Goal: Ask a question: Seek information or help from site administrators or community

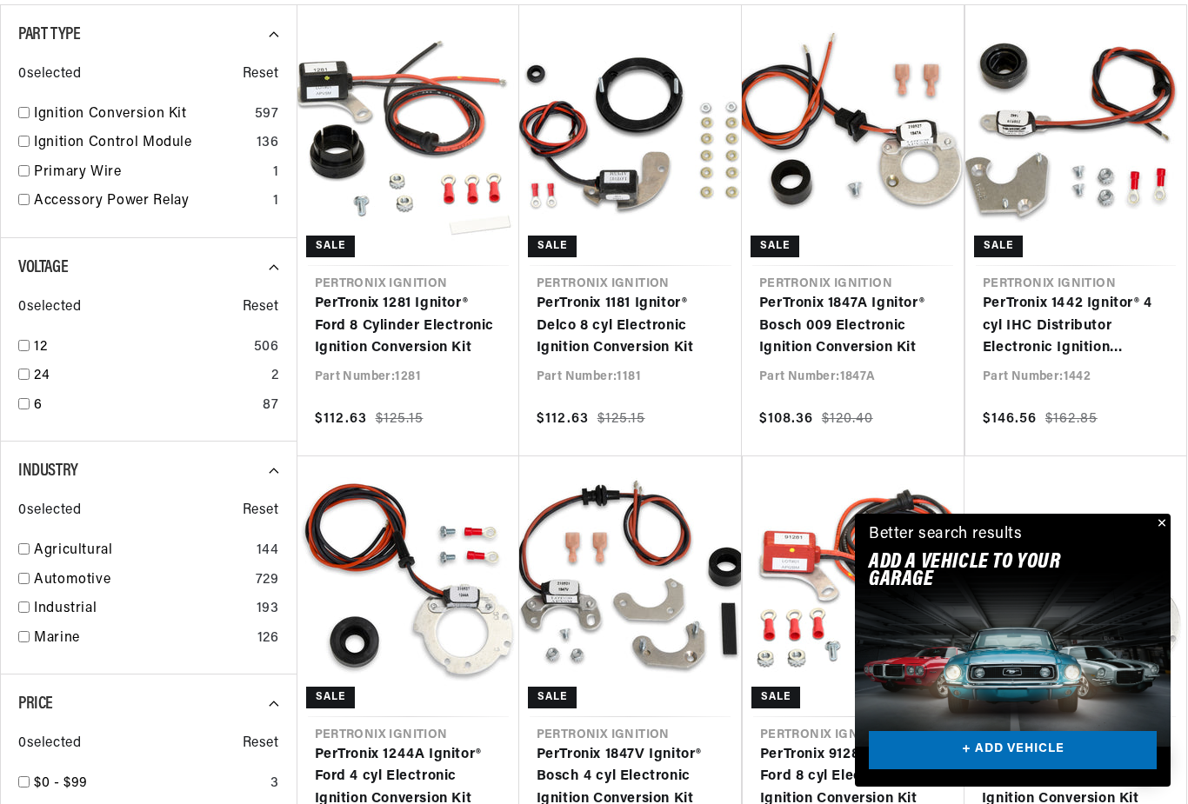
click at [1158, 535] on button "Close" at bounding box center [1160, 524] width 21 height 21
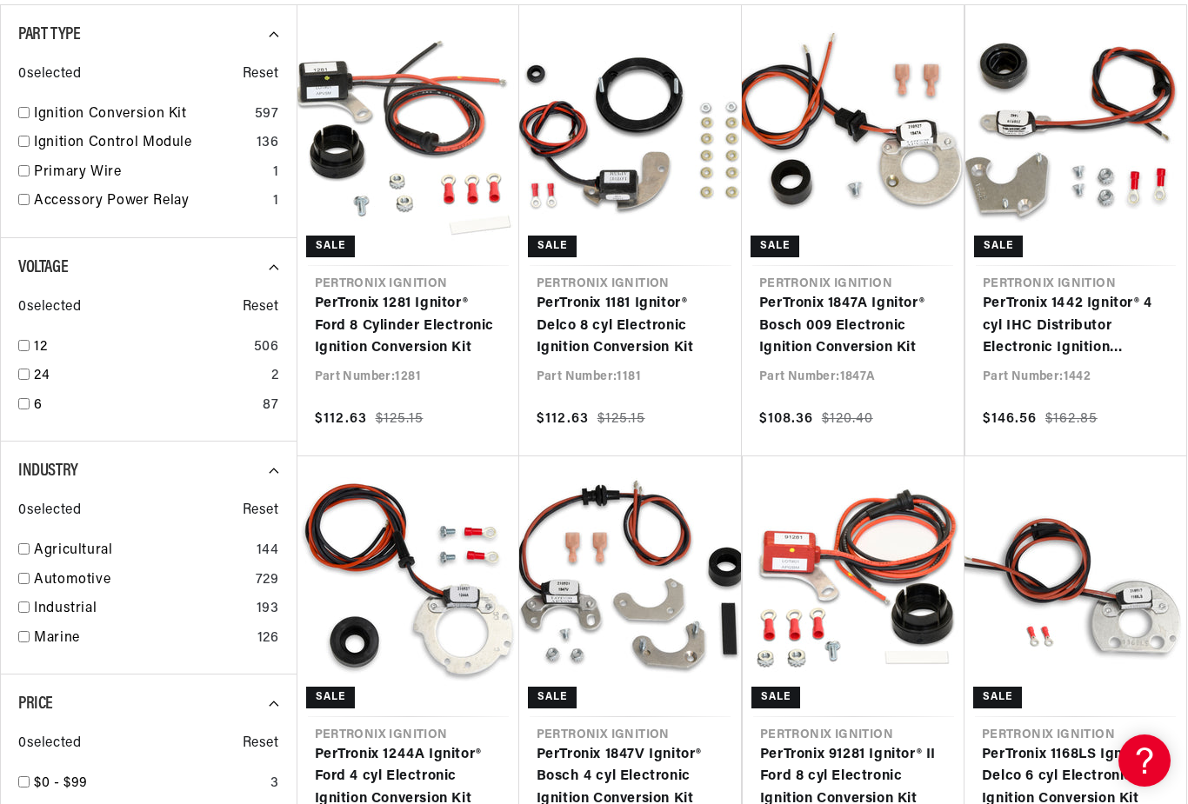
scroll to position [0, 930]
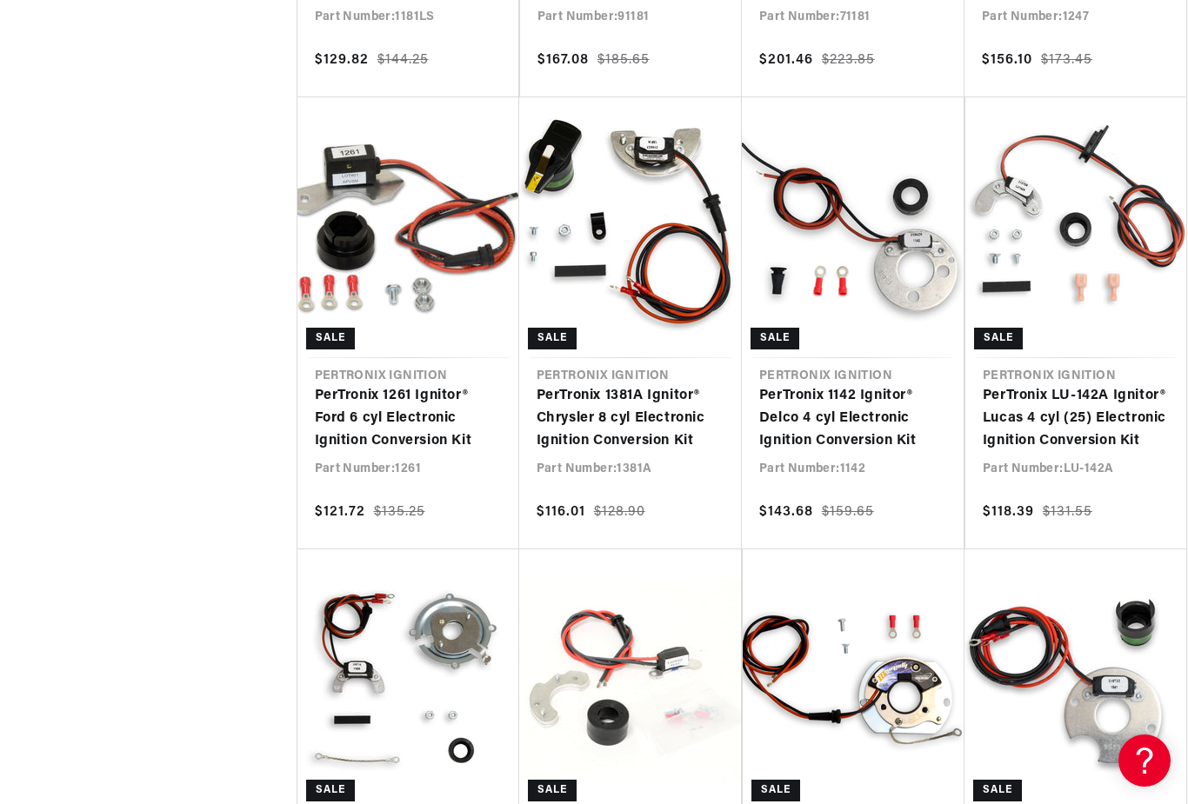
scroll to position [0, 1860]
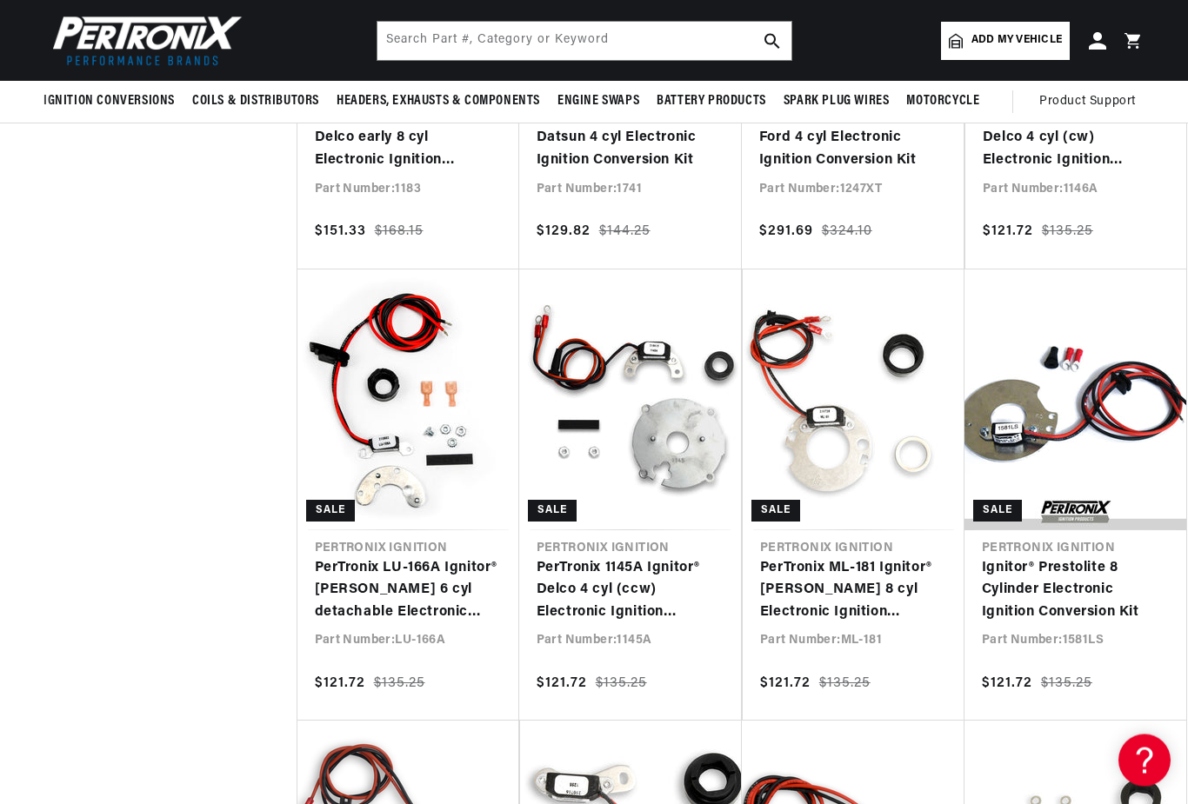
scroll to position [0, 1860]
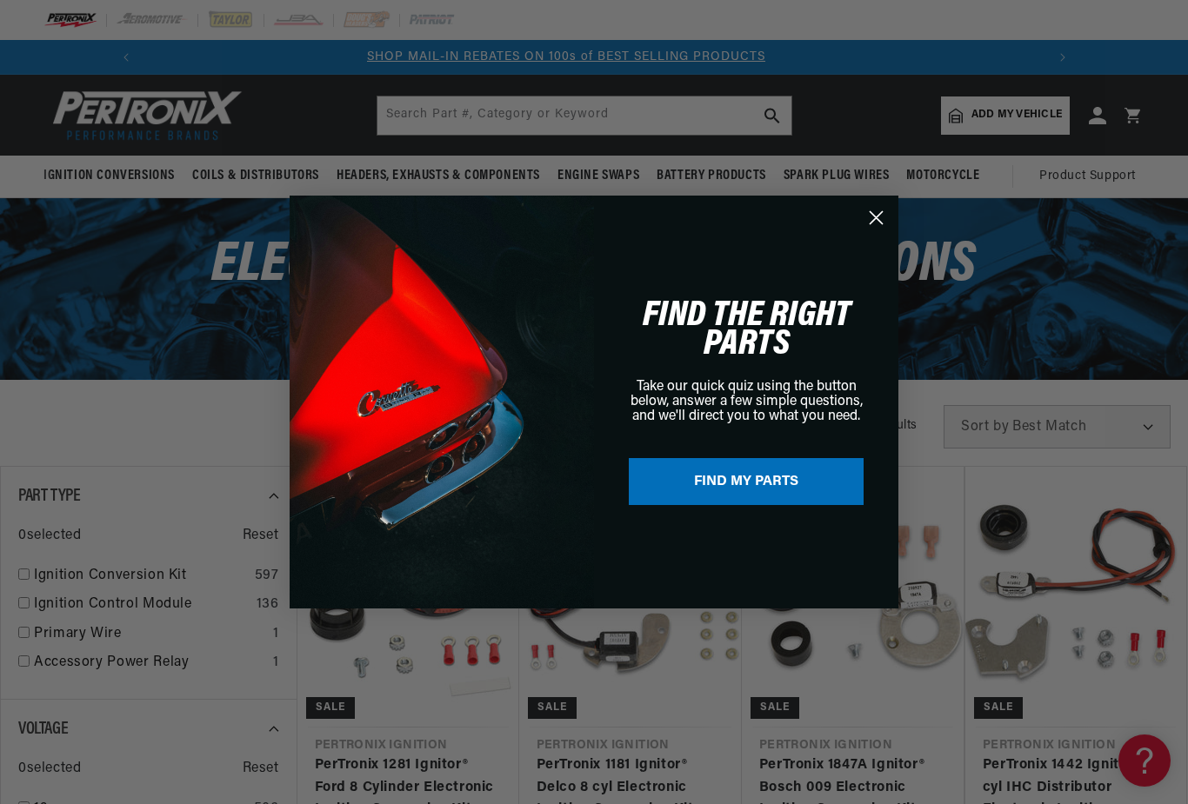
click at [885, 219] on circle "Close dialog" at bounding box center [876, 217] width 29 height 29
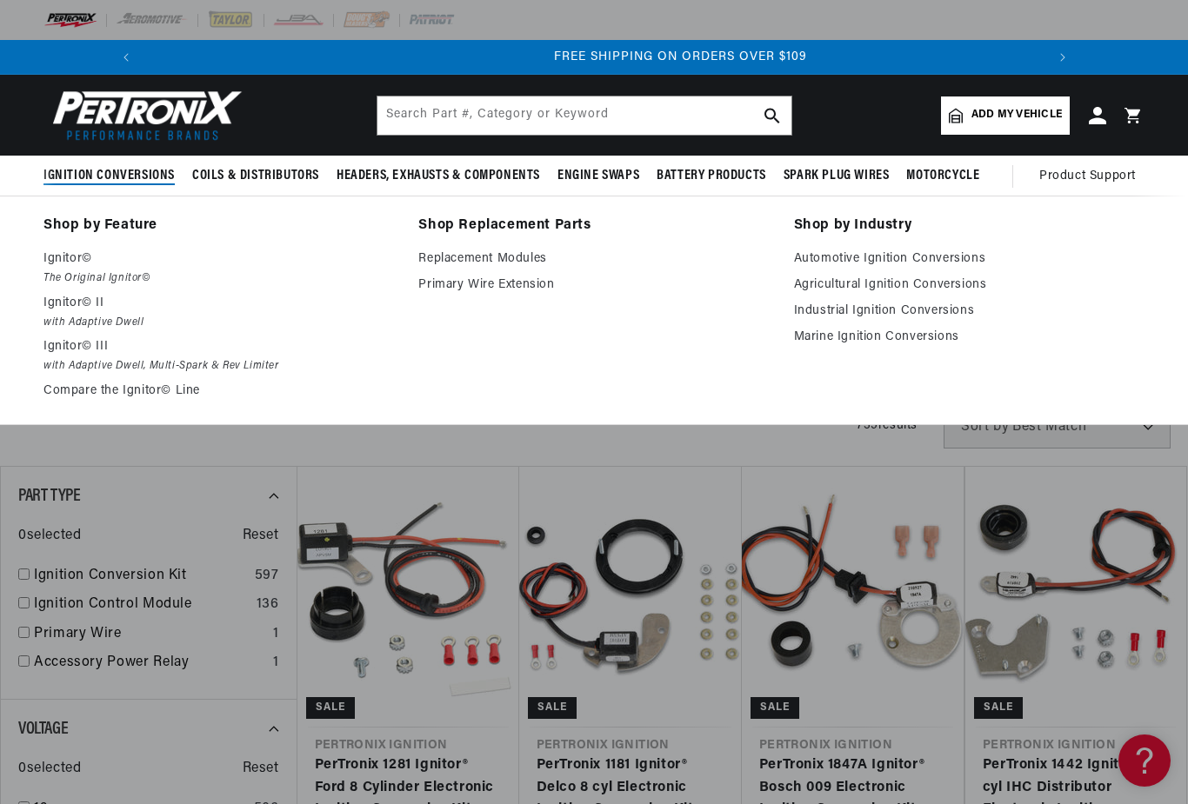
scroll to position [0, 1860]
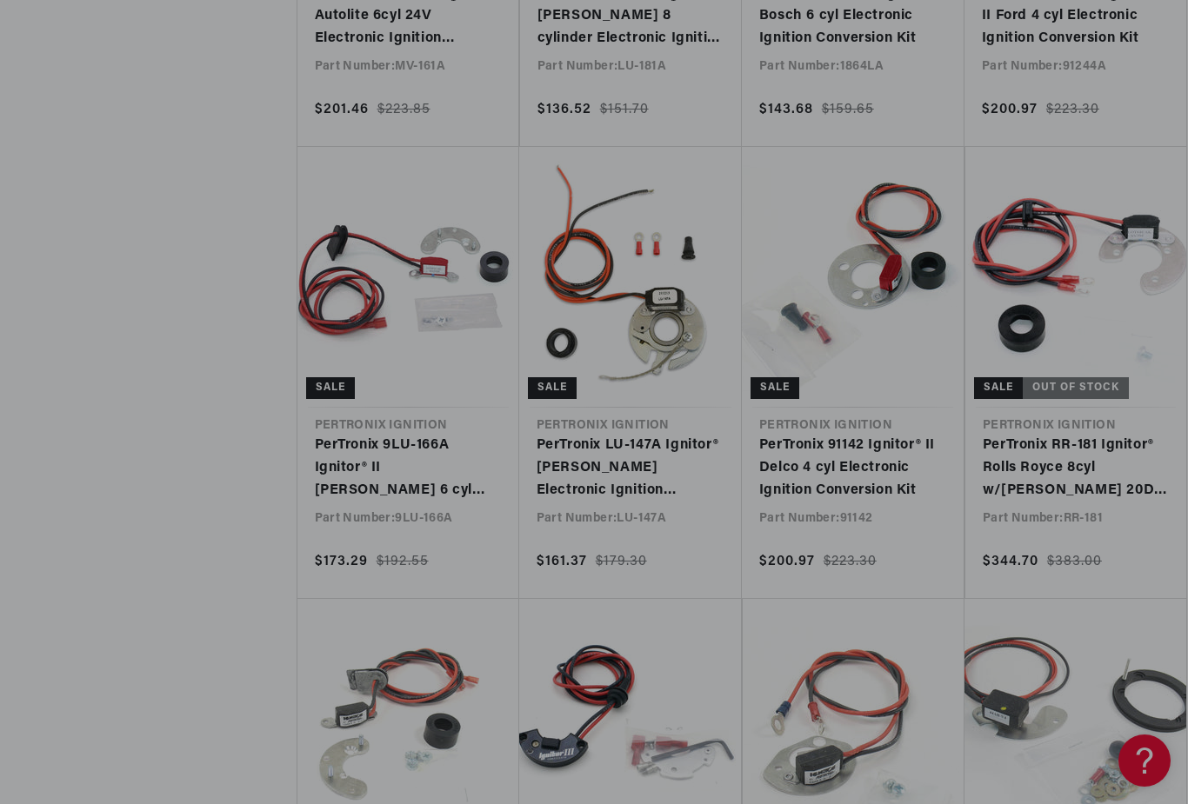
scroll to position [0, 766]
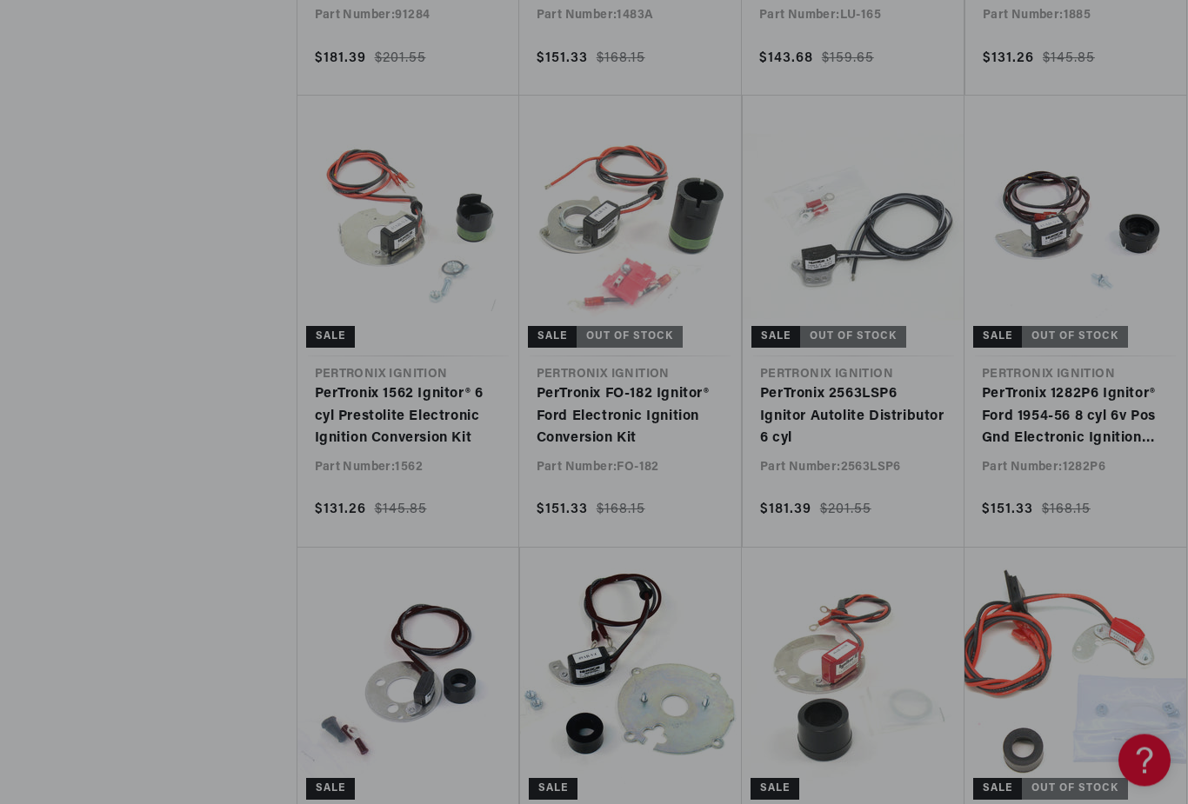
scroll to position [13027, 0]
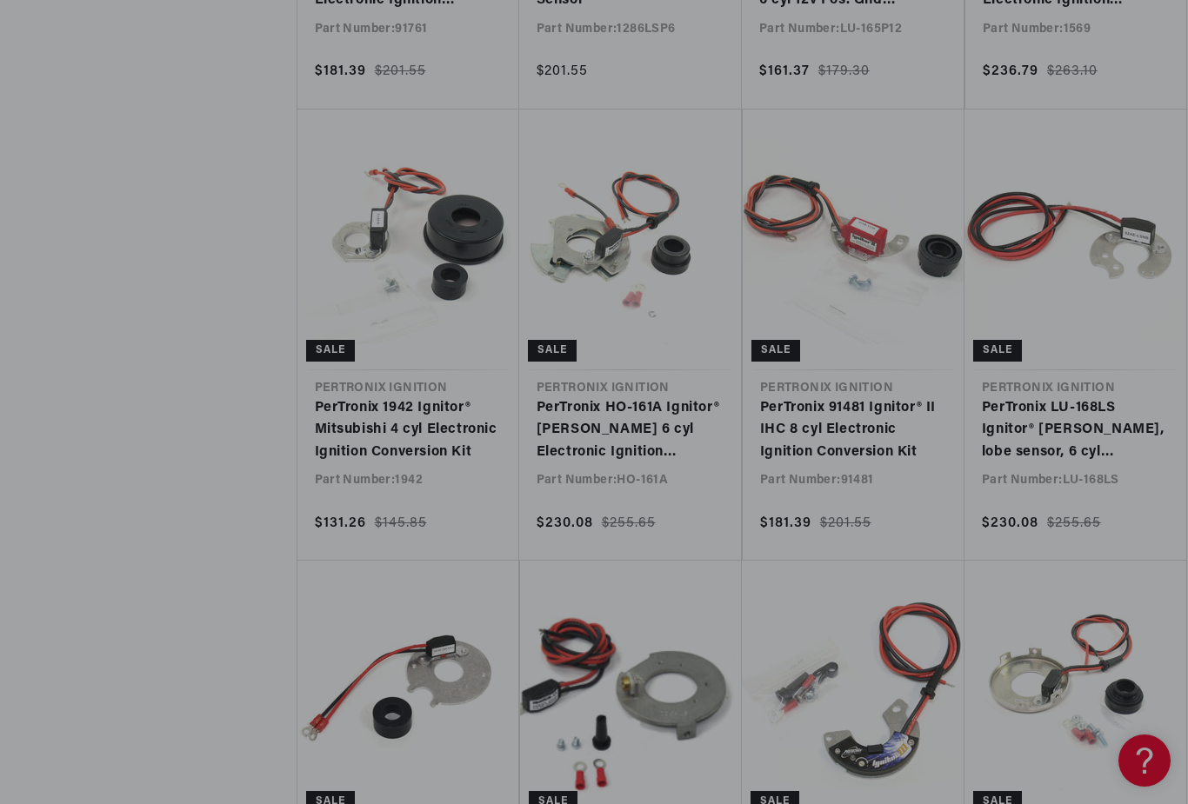
scroll to position [0, 290]
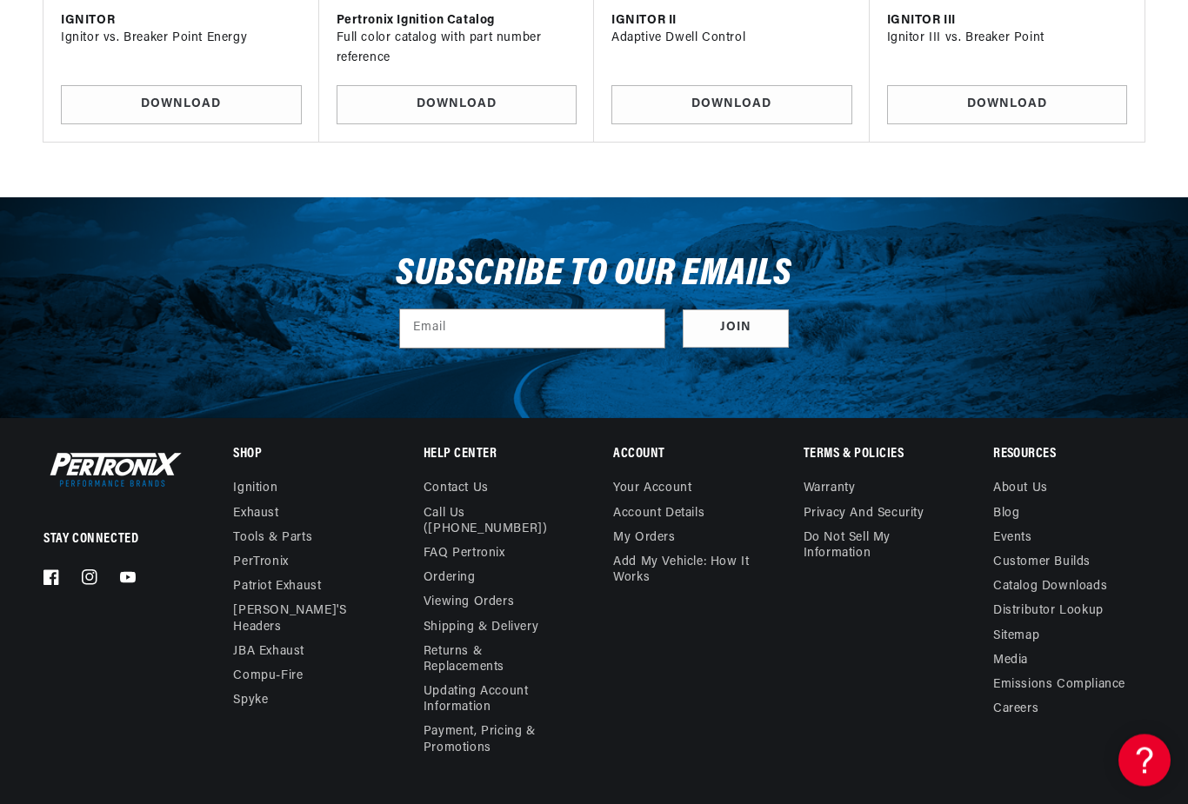
scroll to position [21432, 0]
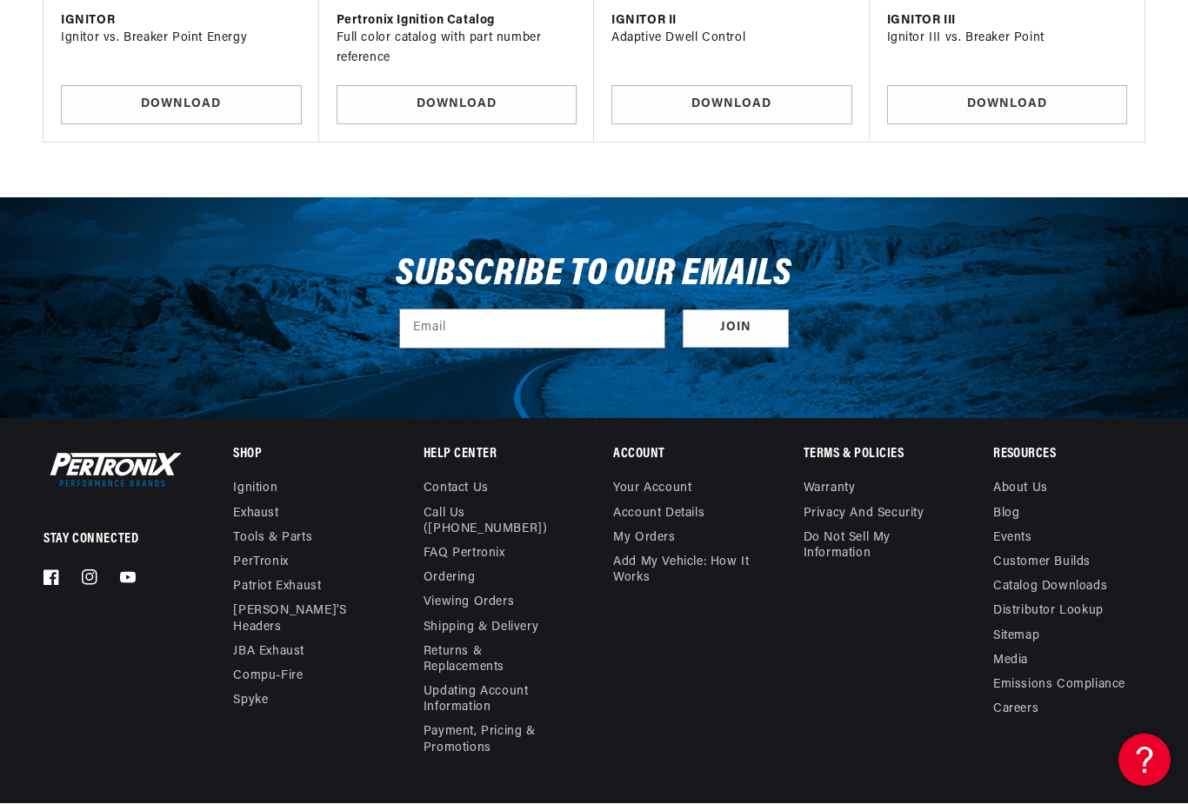
click at [480, 543] on link "FAQ Pertronix" at bounding box center [465, 555] width 82 height 24
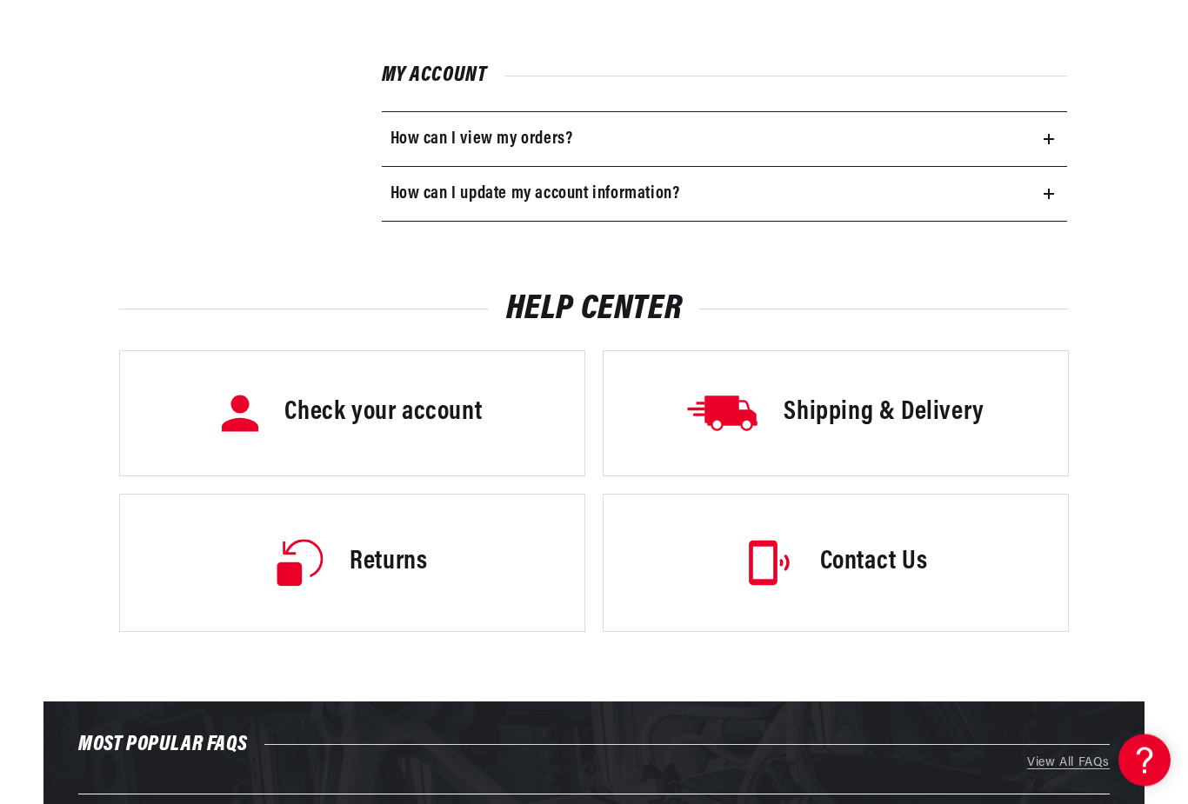
scroll to position [2216, 0]
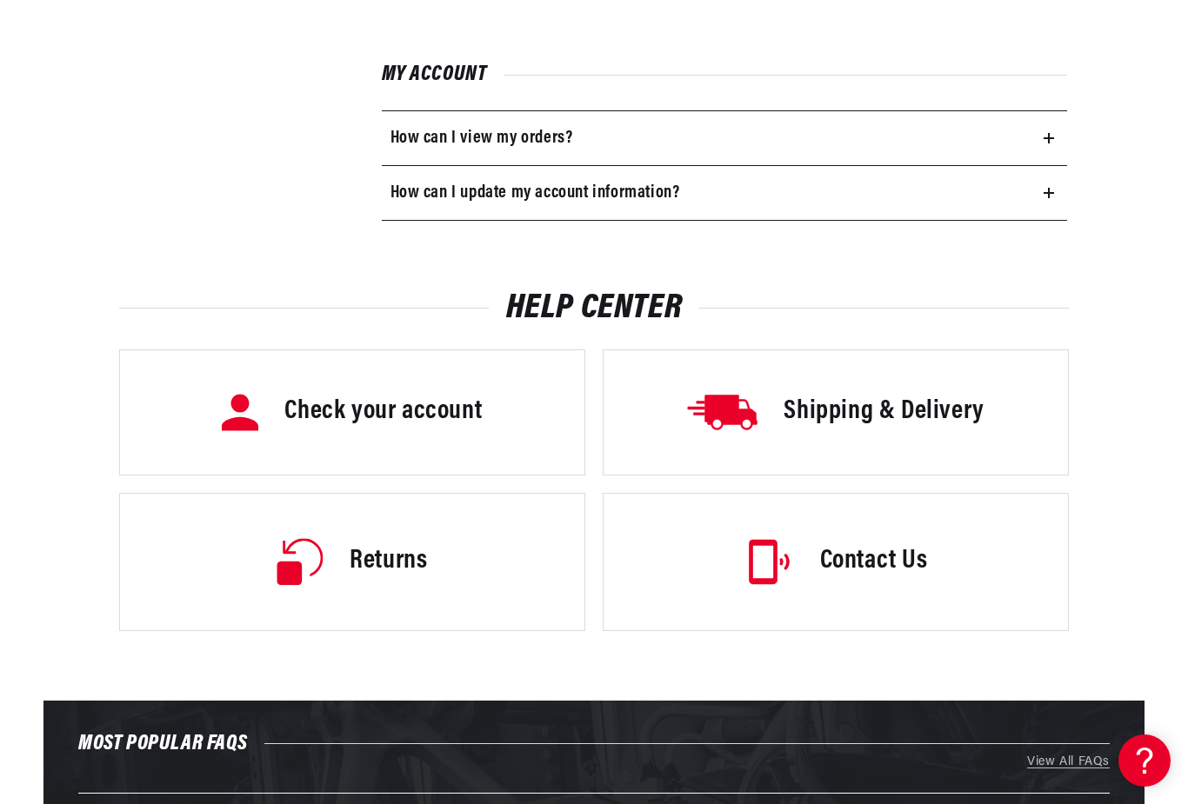
click at [1012, 804] on summary "How difficult is it to install an Ignitor Electronic Conversion Kit?" at bounding box center [593, 819] width 1031 height 51
click at [884, 562] on h3 "Contact Us" at bounding box center [874, 562] width 108 height 37
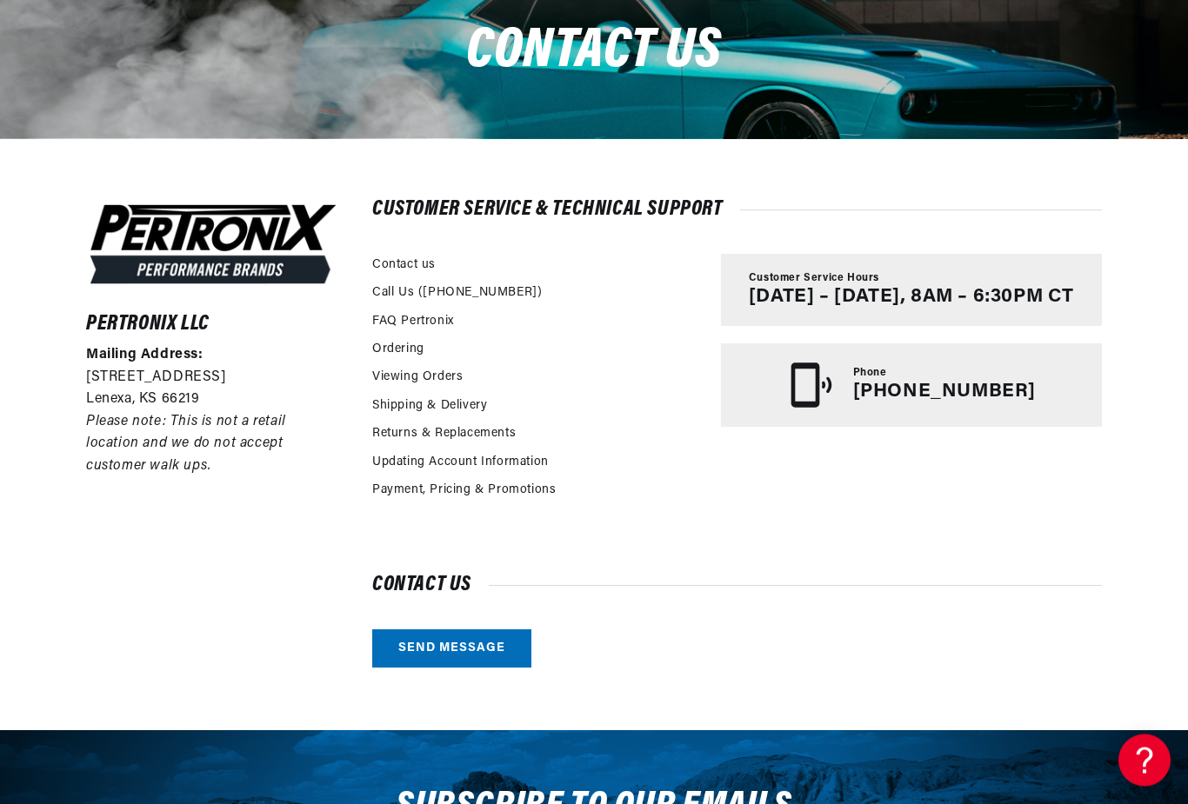
scroll to position [235, 0]
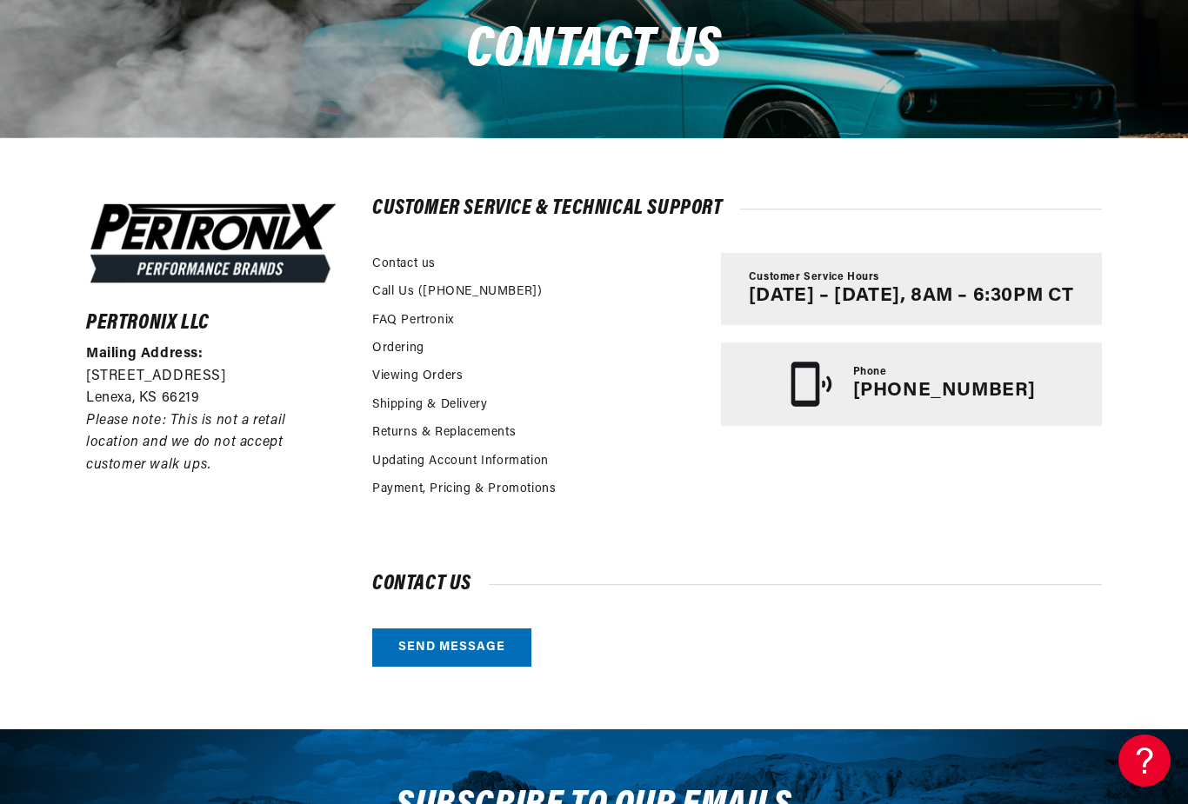
click at [445, 649] on link "Send message" at bounding box center [451, 648] width 159 height 39
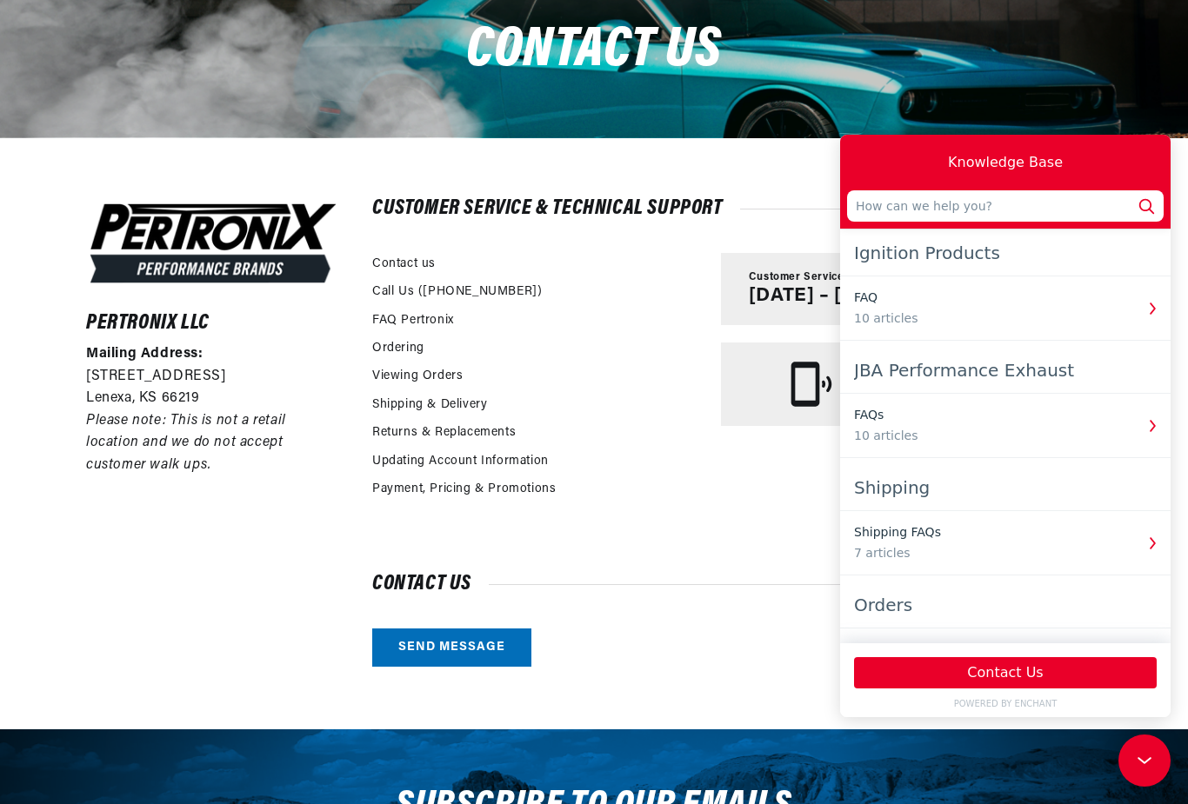
scroll to position [0, 1860]
click at [957, 266] on div "Ignition Products" at bounding box center [1005, 252] width 303 height 31
click at [924, 313] on div "10 articles" at bounding box center [994, 319] width 280 height 18
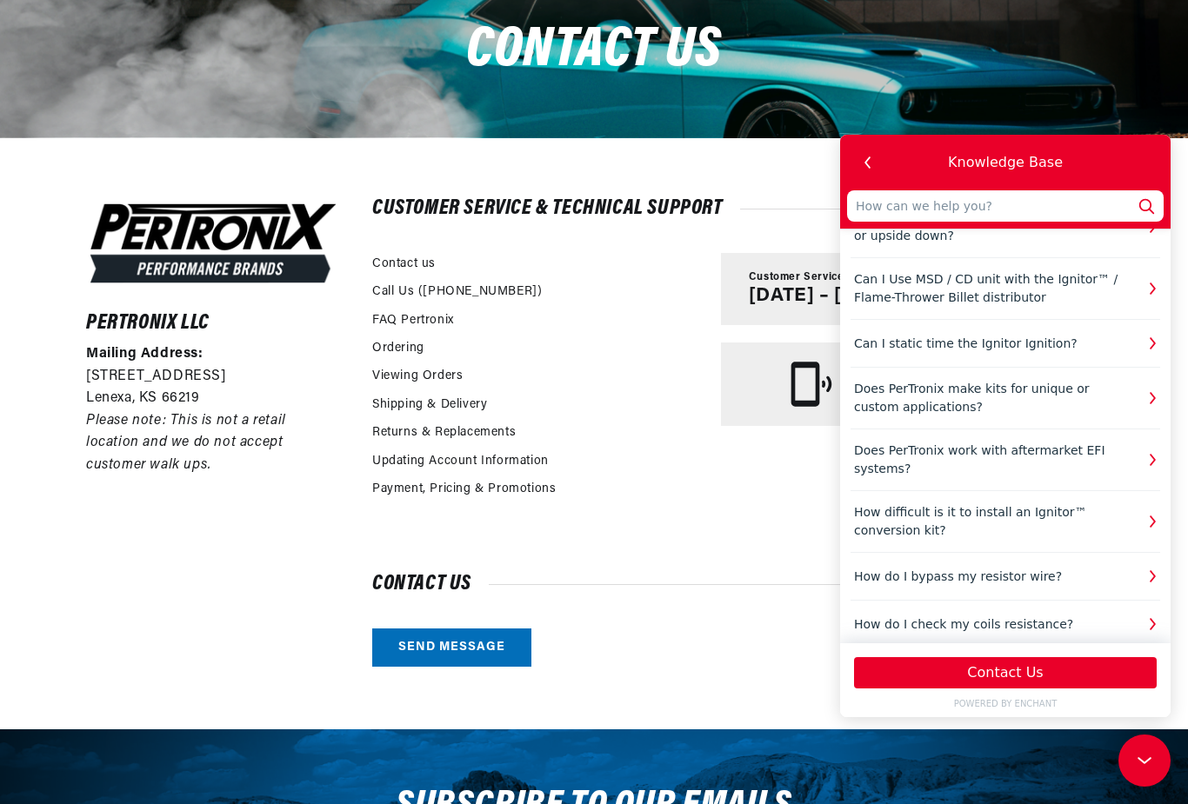
scroll to position [223, 0]
click at [1027, 617] on div "How do I check my coils resistance?" at bounding box center [994, 626] width 280 height 18
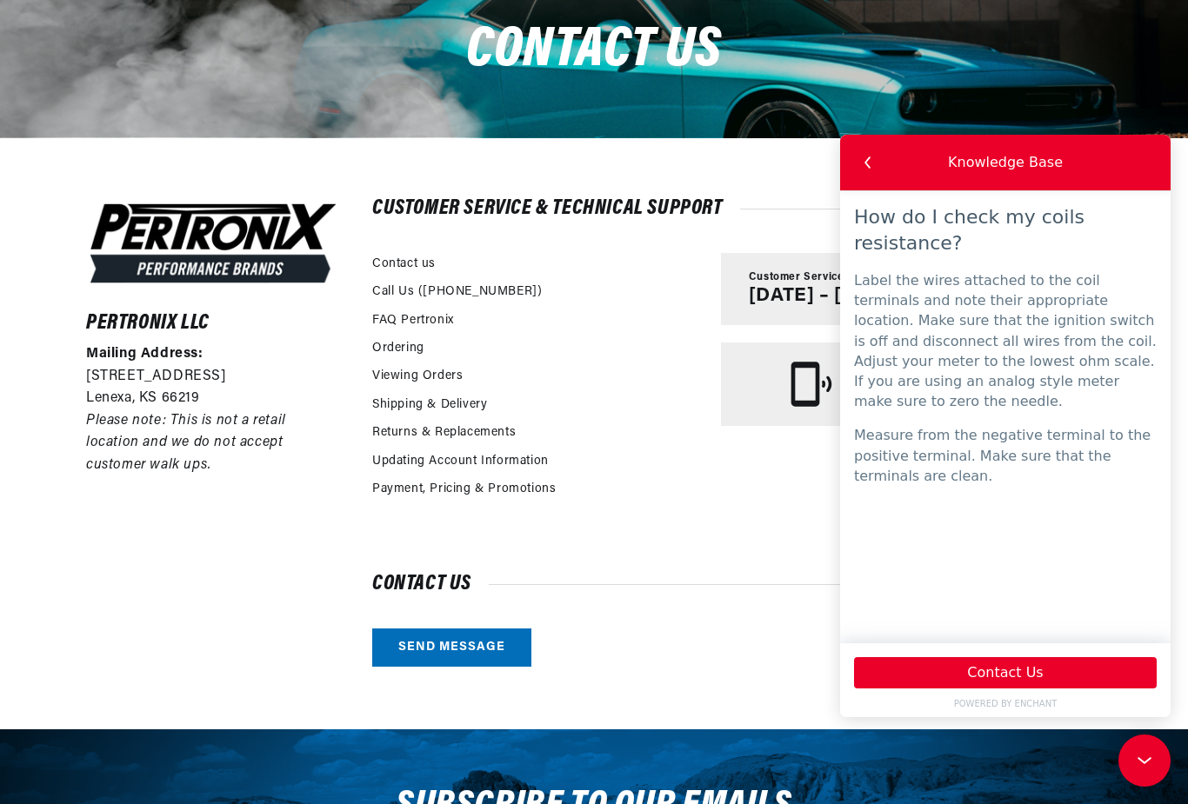
click at [877, 166] on icon "button" at bounding box center [868, 162] width 23 height 23
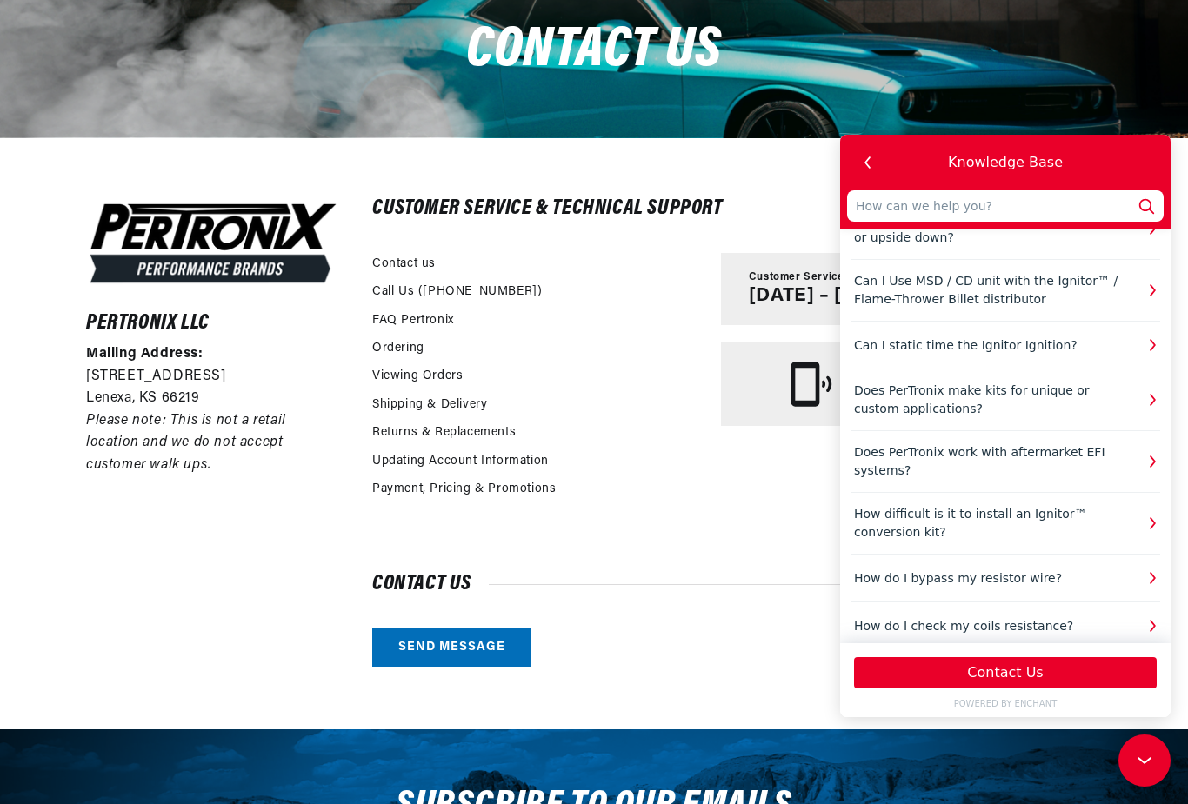
scroll to position [0, 1860]
click at [904, 221] on input "text" at bounding box center [1005, 205] width 317 height 31
type input "C"
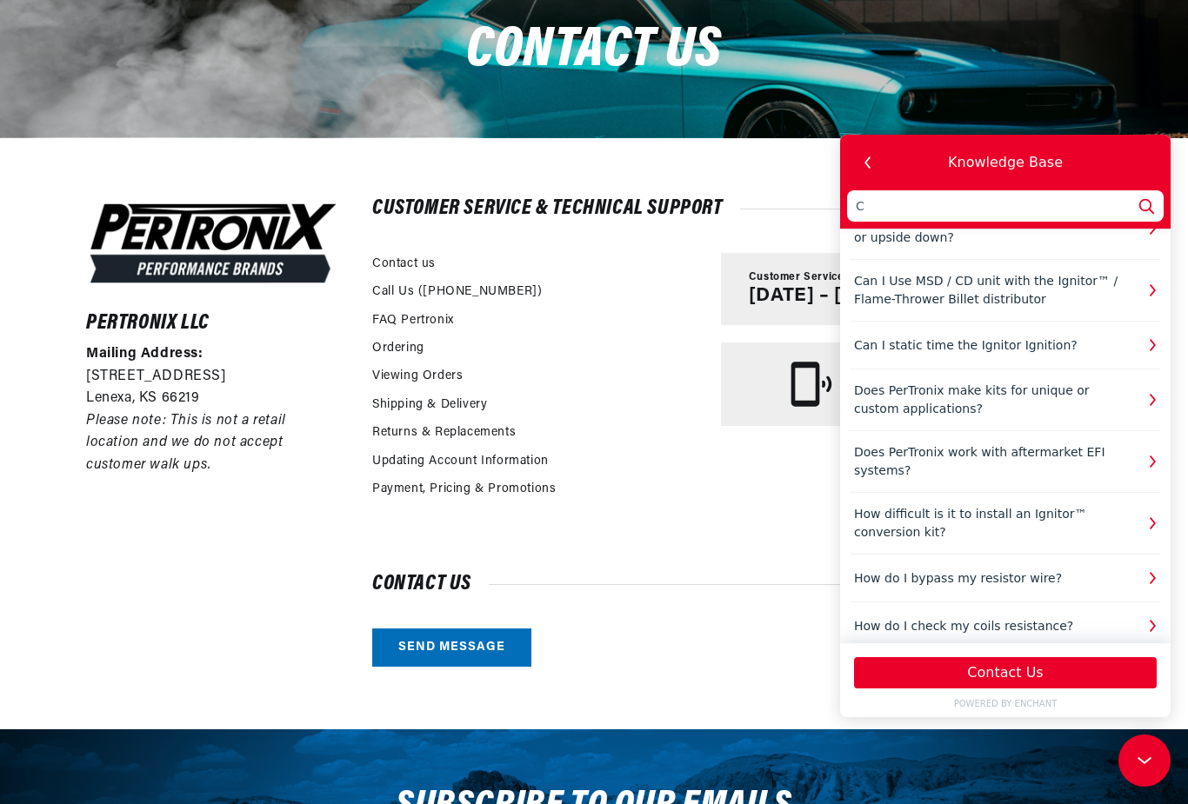
type input "Co"
type input "Con"
type input "Conv"
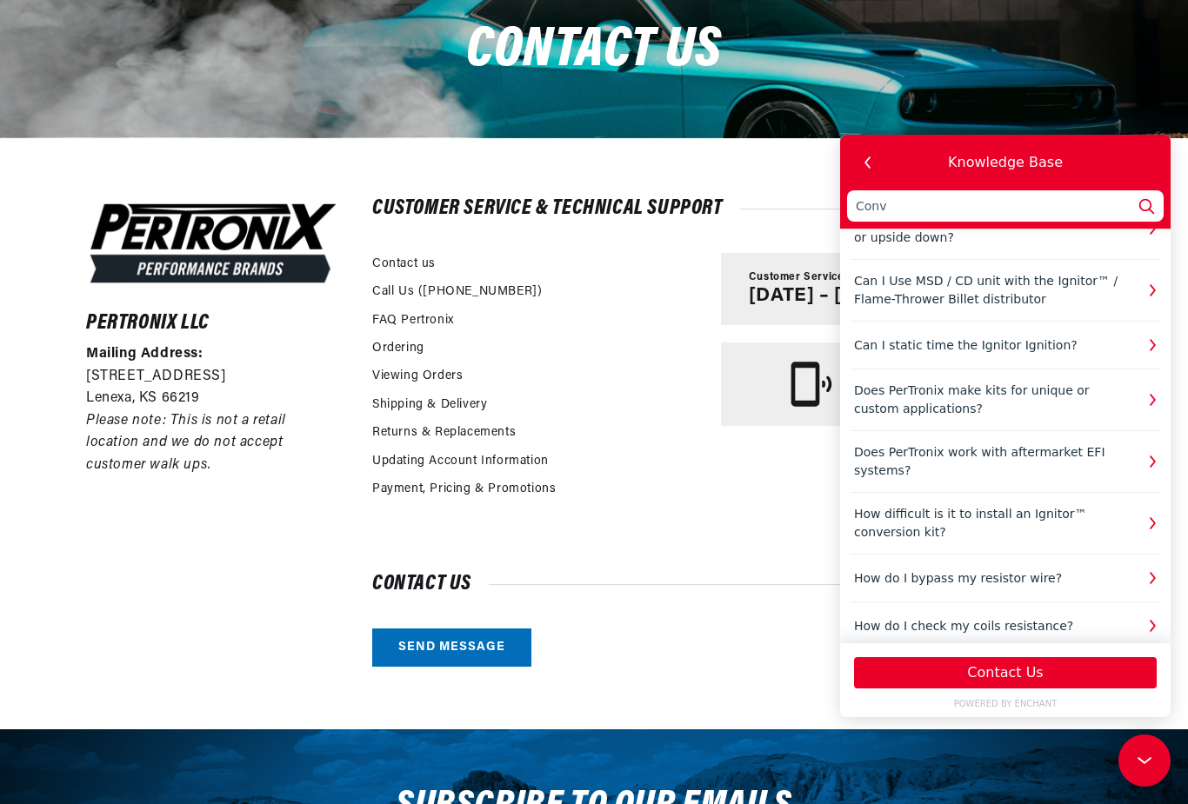
type input "Conve"
type input "Conver"
type input "Convers"
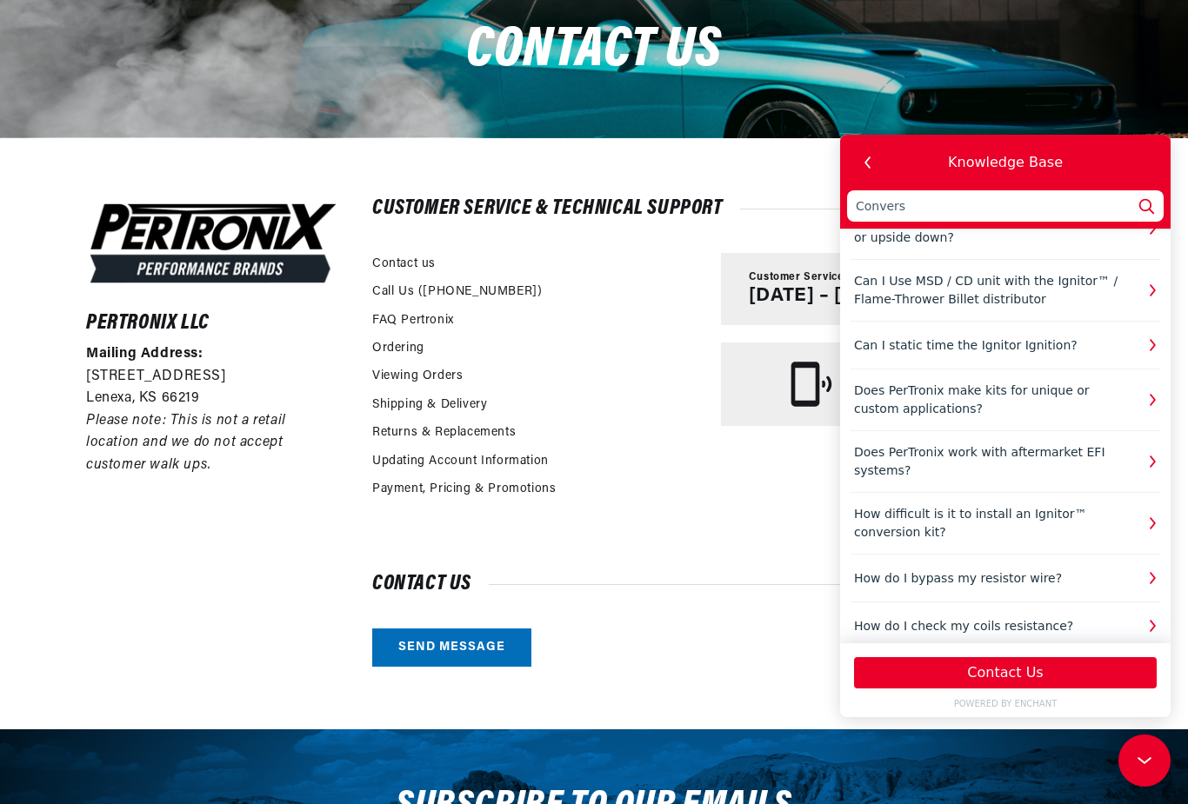
type input "Conversi"
type input "Conversio"
type input "Conversion"
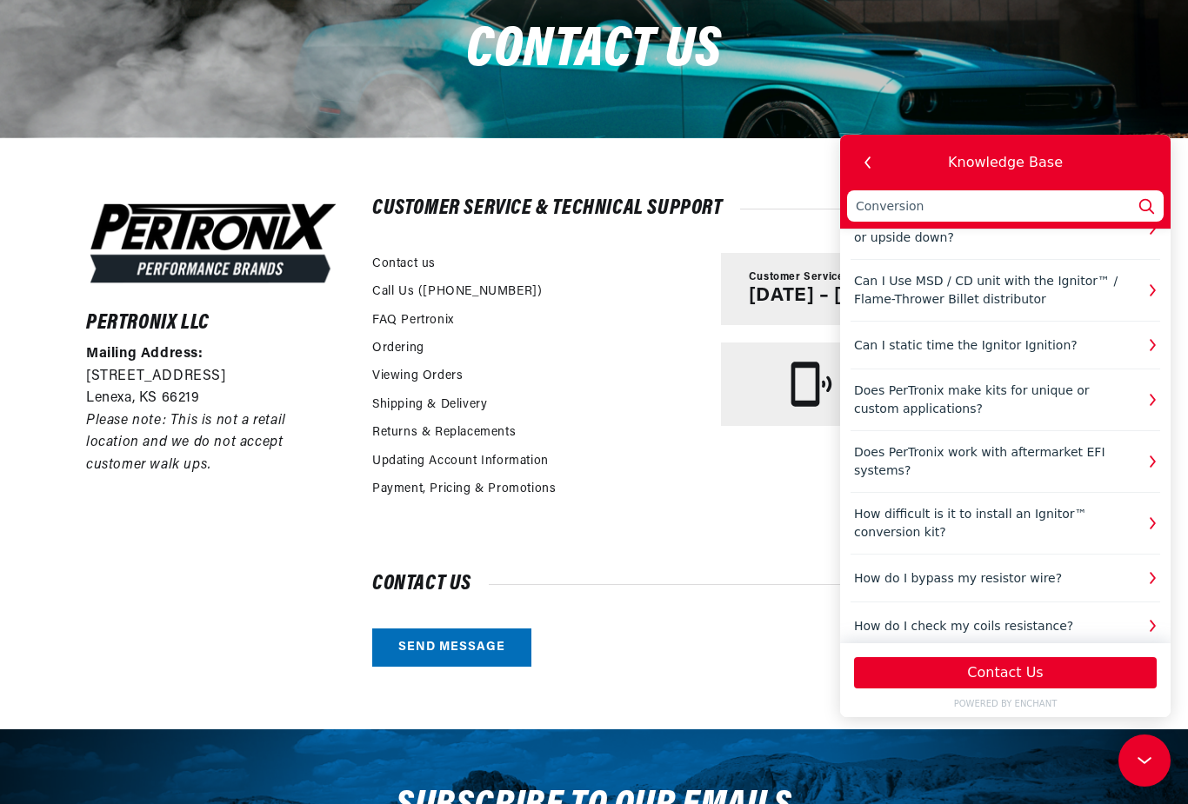
type input "Conversion"
type input "Conversion o"
type input "Conversion of"
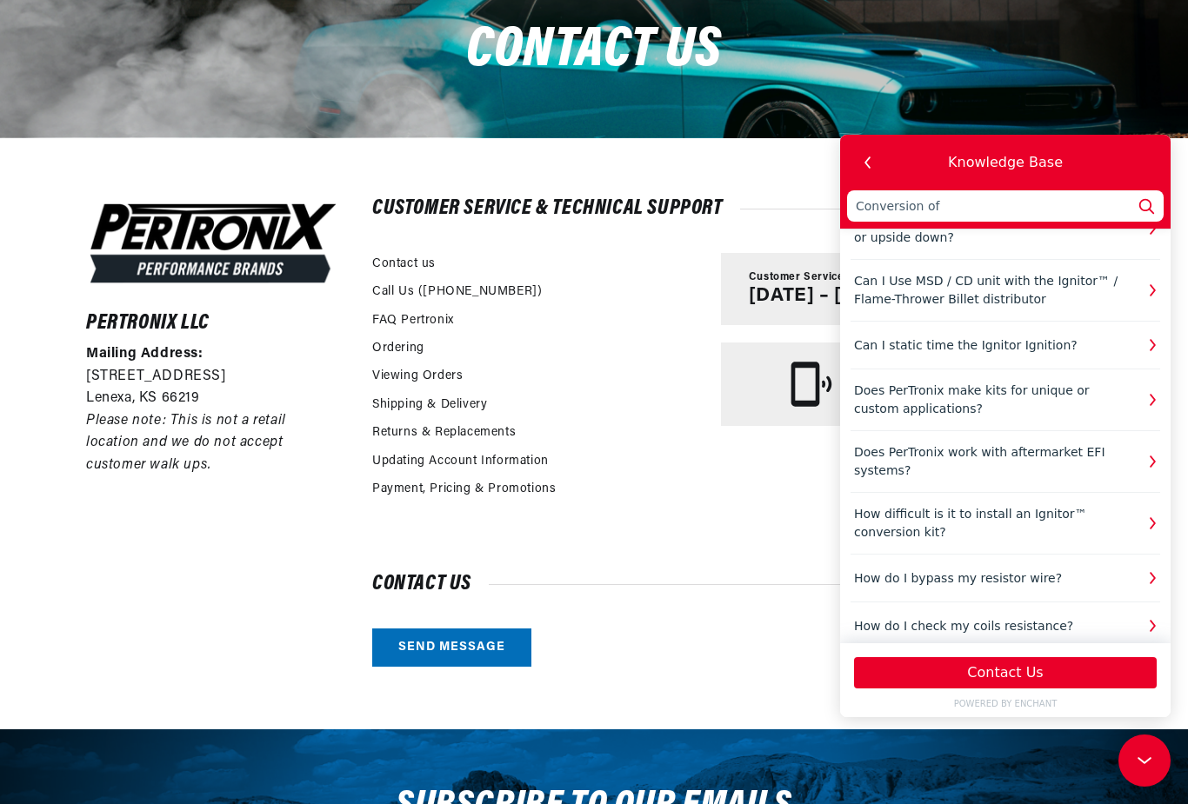
type input "Conversion of"
type input "Conversion of G"
type input "Conversion of Gr"
type input "Conversion of Gra"
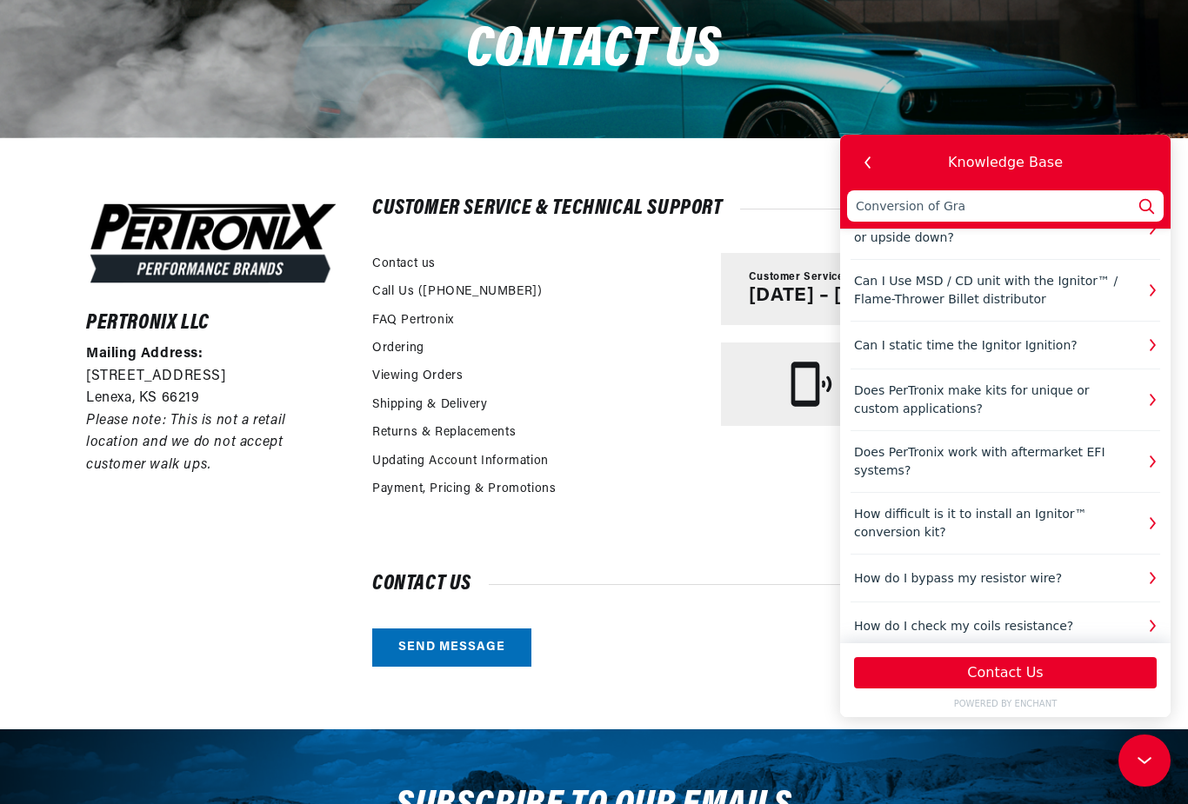
type input "Conversion of Gra"
type input "Conversion of Gran"
type input "Conversion of Grant"
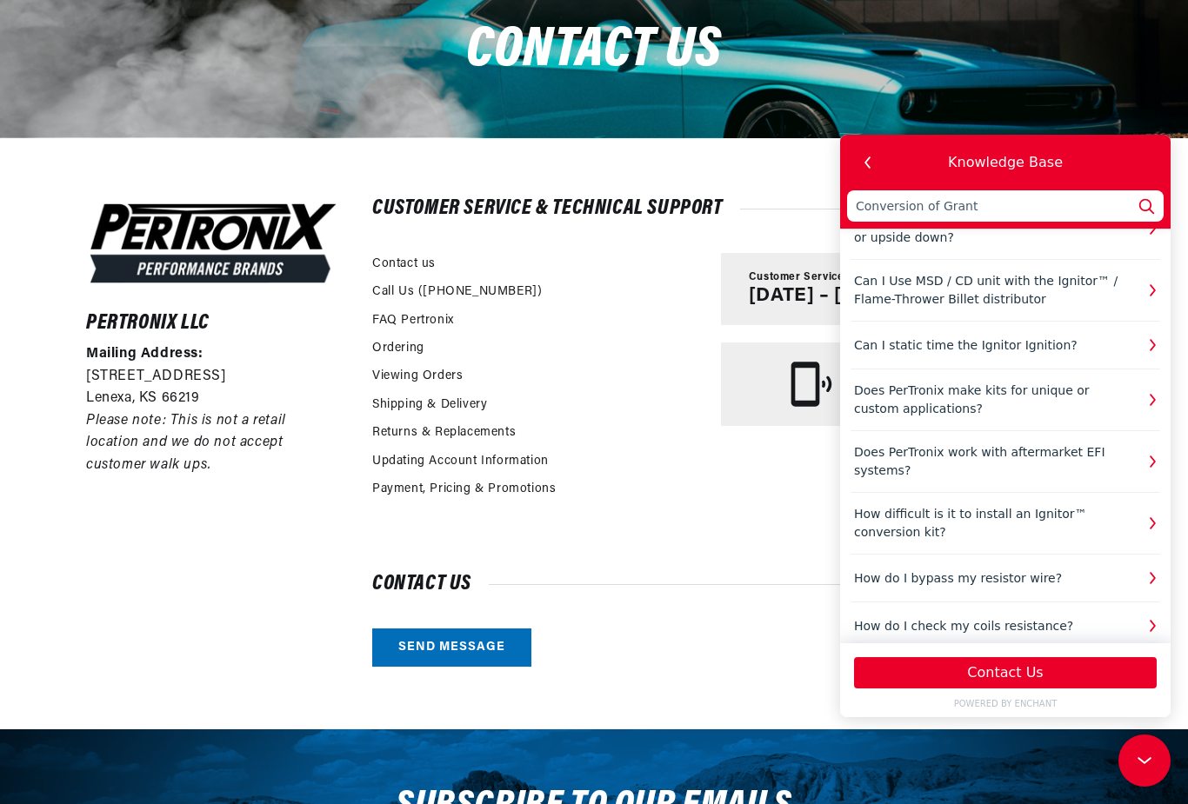
scroll to position [0, 1860]
type input "Conversion of Grant d"
type input "Conversion of Grant du"
type input "Conversion of Grant dua"
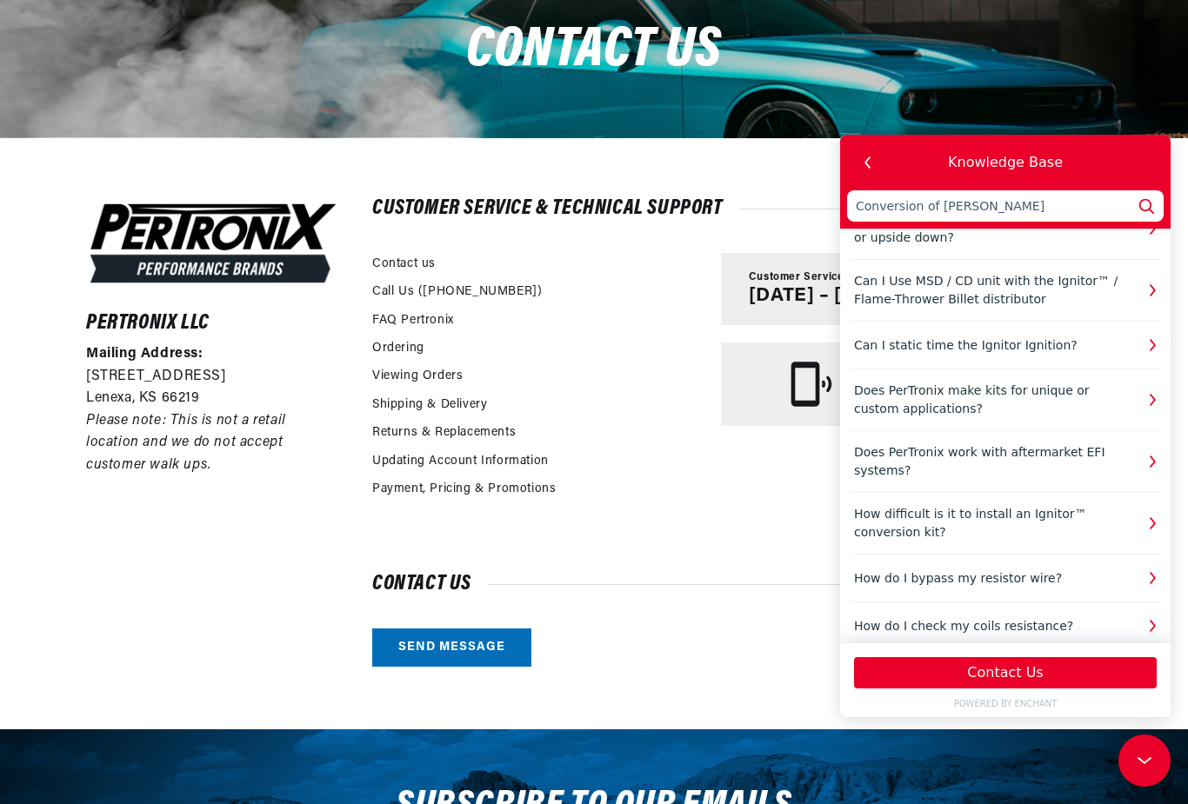
type input "Conversion of Grant dual"
type input "Conversion of Grant dual p"
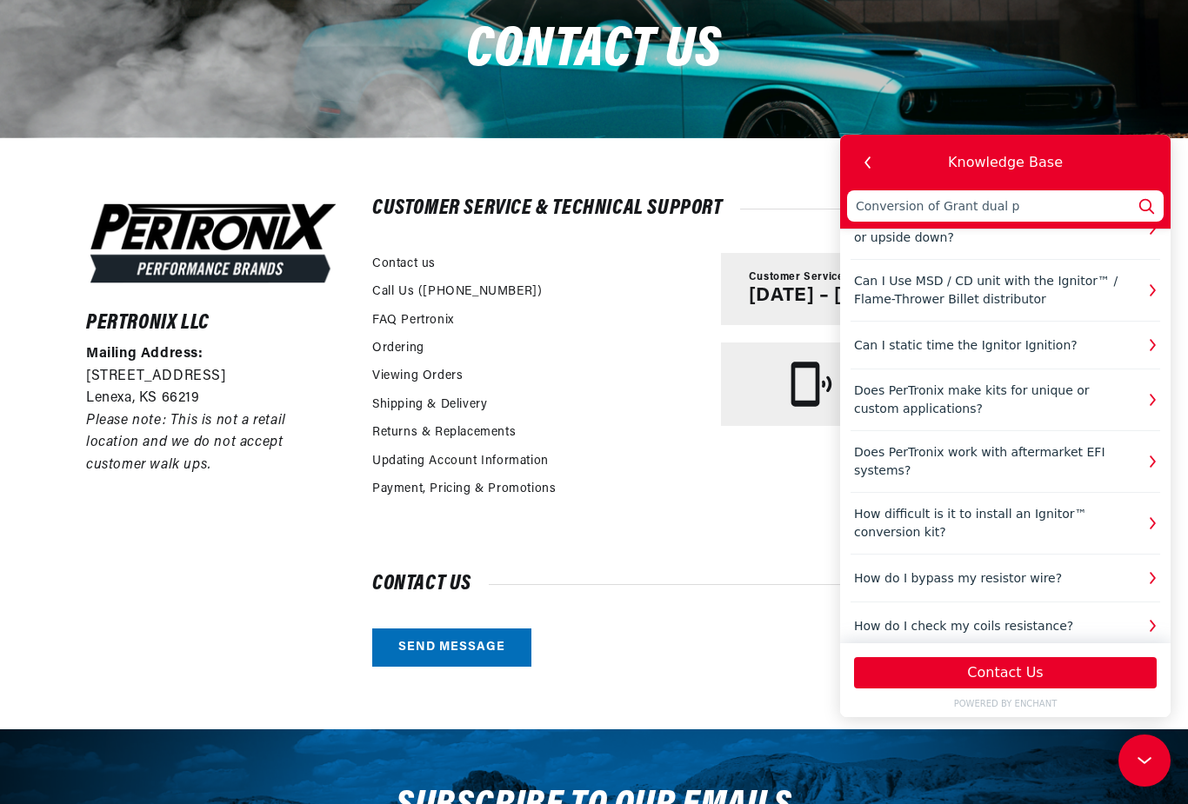
type input "Conversion of Grant dual p"
type input "Conversion of Grant dual po"
type input "Conversion of Grant dual poi"
type input "Conversion of Grant dual poin"
type input "Conversion of Grant dual point"
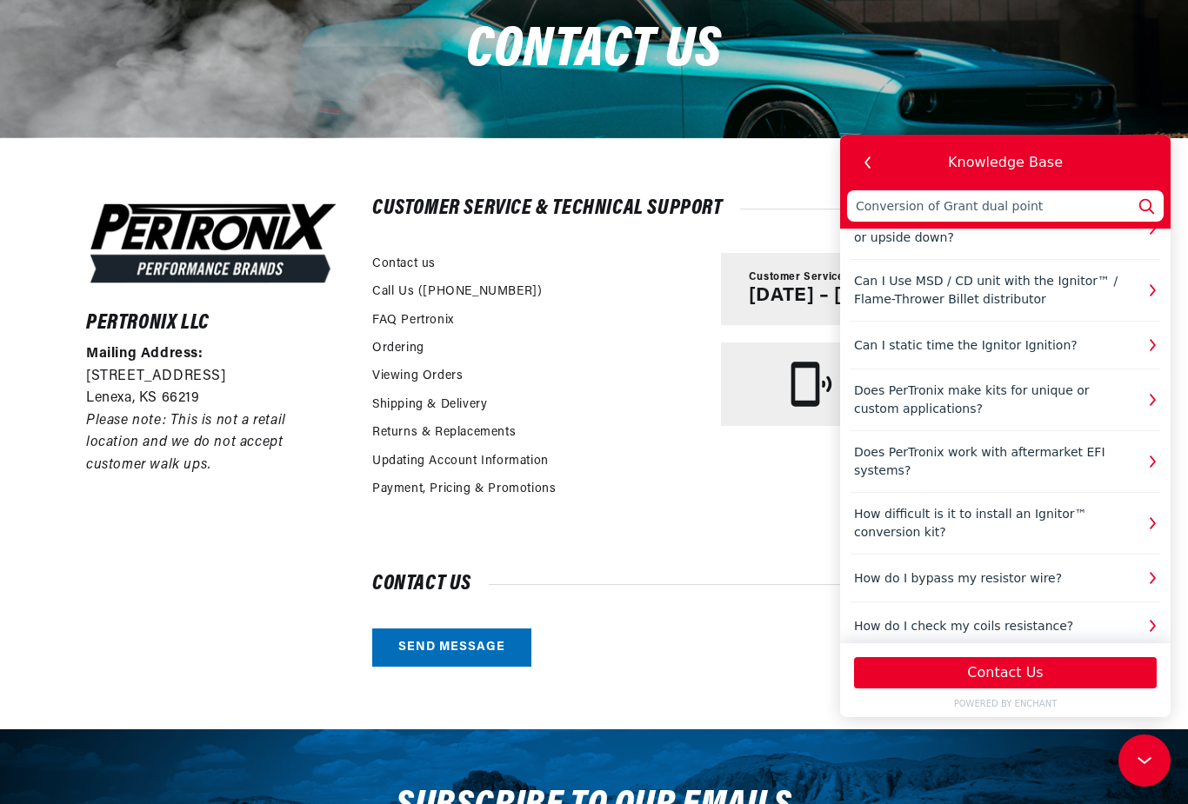
type input "Conversion of Grant dual point"
type input "Conversion of Grant dual point d"
type input "Conversion of Grant dual point di"
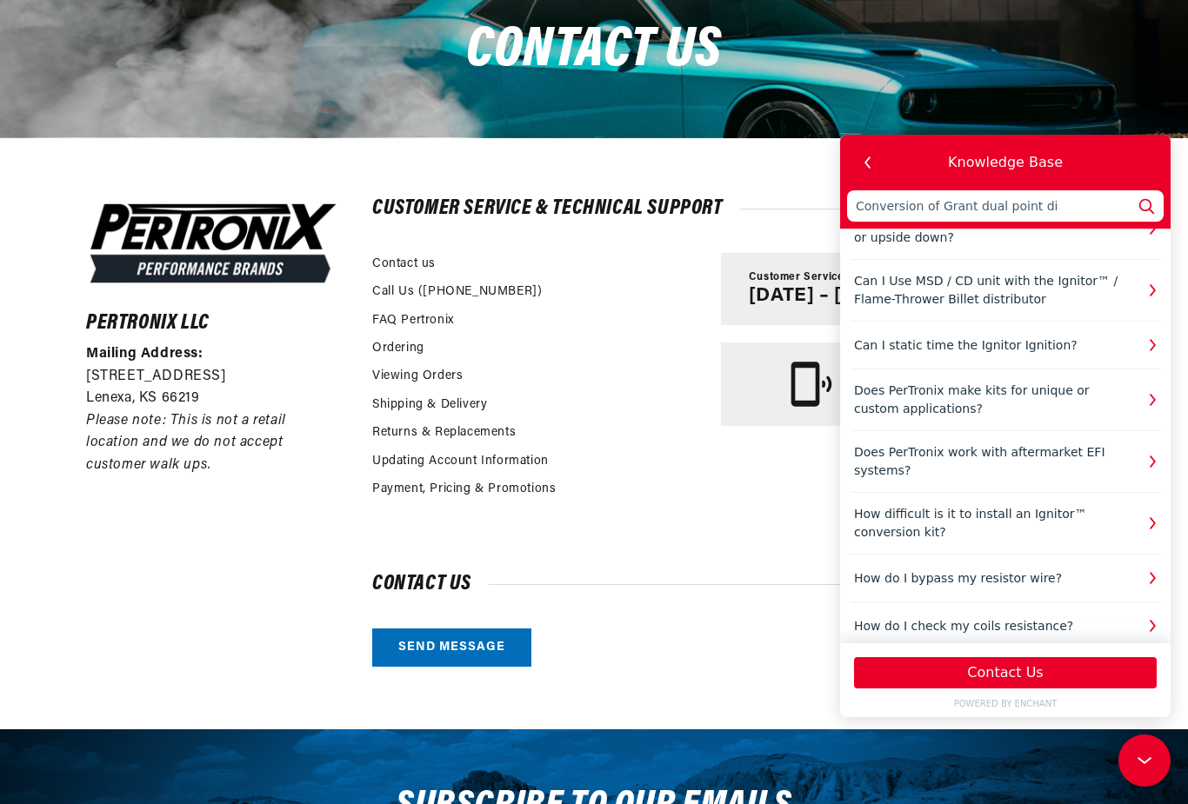
type input "Conversion of Grant dual point dis"
type input "Conversion of Grant dual point dist"
type input "Conversion of Grant dual point distr"
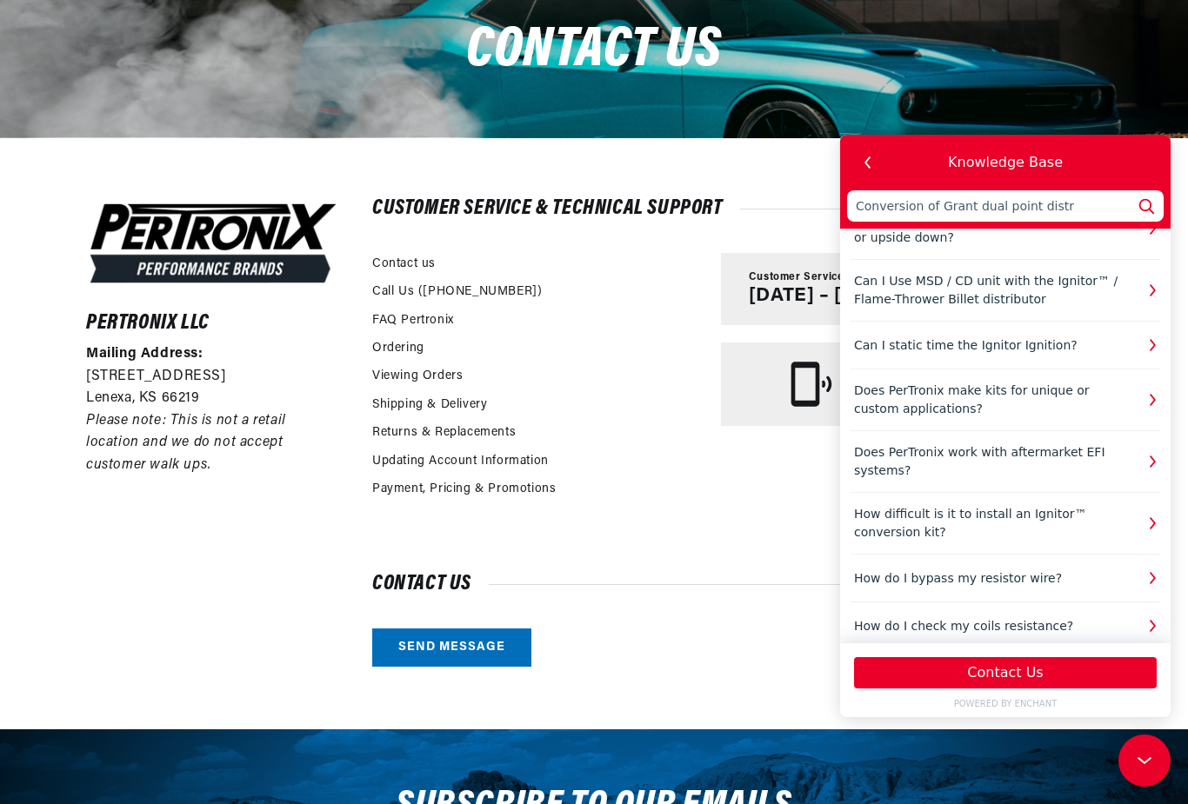
type input "Conversion of Grant dual point distri"
type input "Conversion of Grant dual point distrib"
type input "Conversion of Grant dual point distribu"
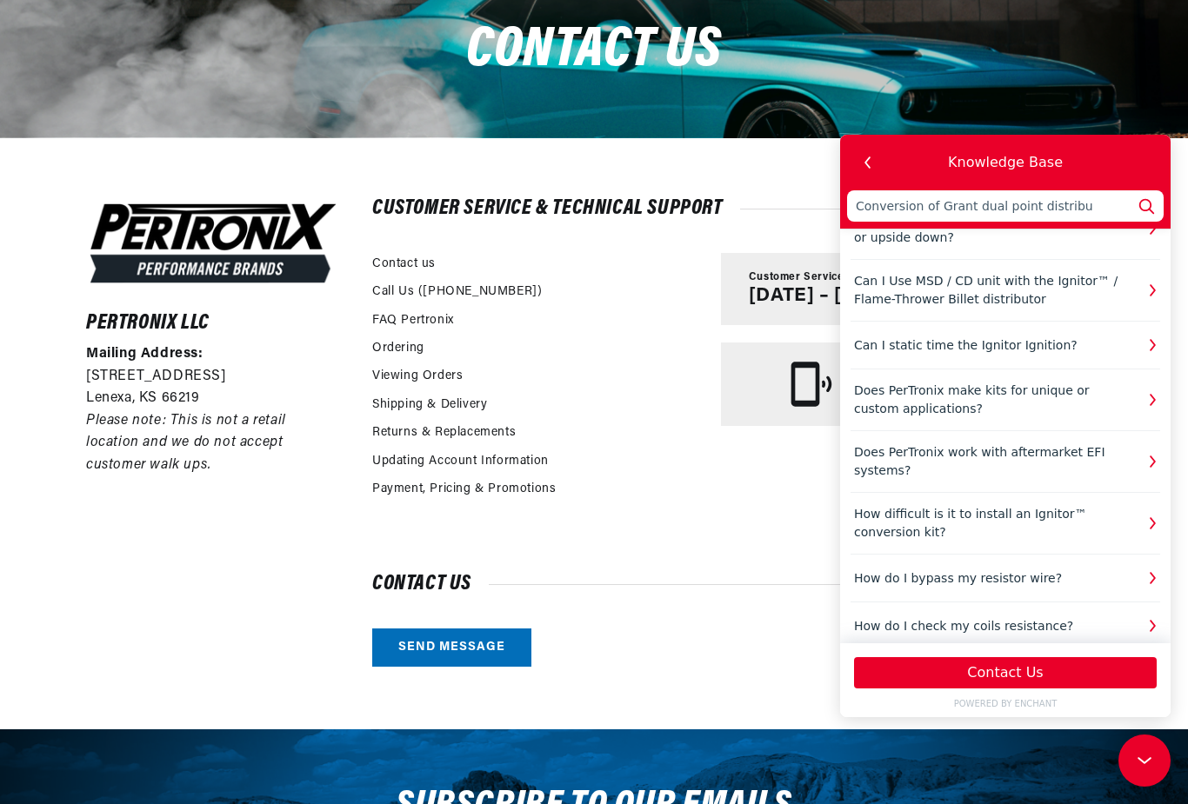
type input "Conversion of Grant dual point distribut"
type input "Conversion of Grant dual point distributo"
type input "Conversion of Grant dual point distributor"
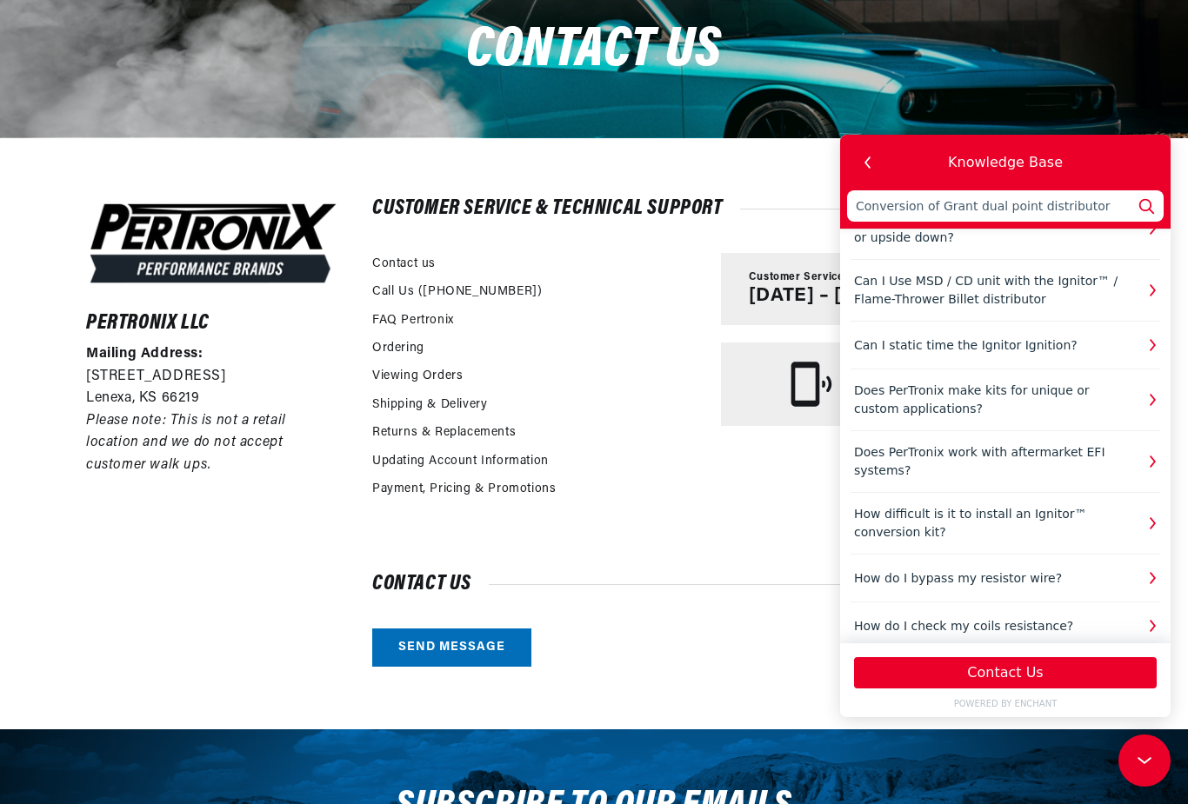
scroll to position [0, 930]
type input "Conversion of Grant dual point distributor"
click at [1147, 212] on icon at bounding box center [1146, 206] width 23 height 23
click at [1158, 206] on input "Conversion of Grant dual point distributor" at bounding box center [1005, 205] width 317 height 31
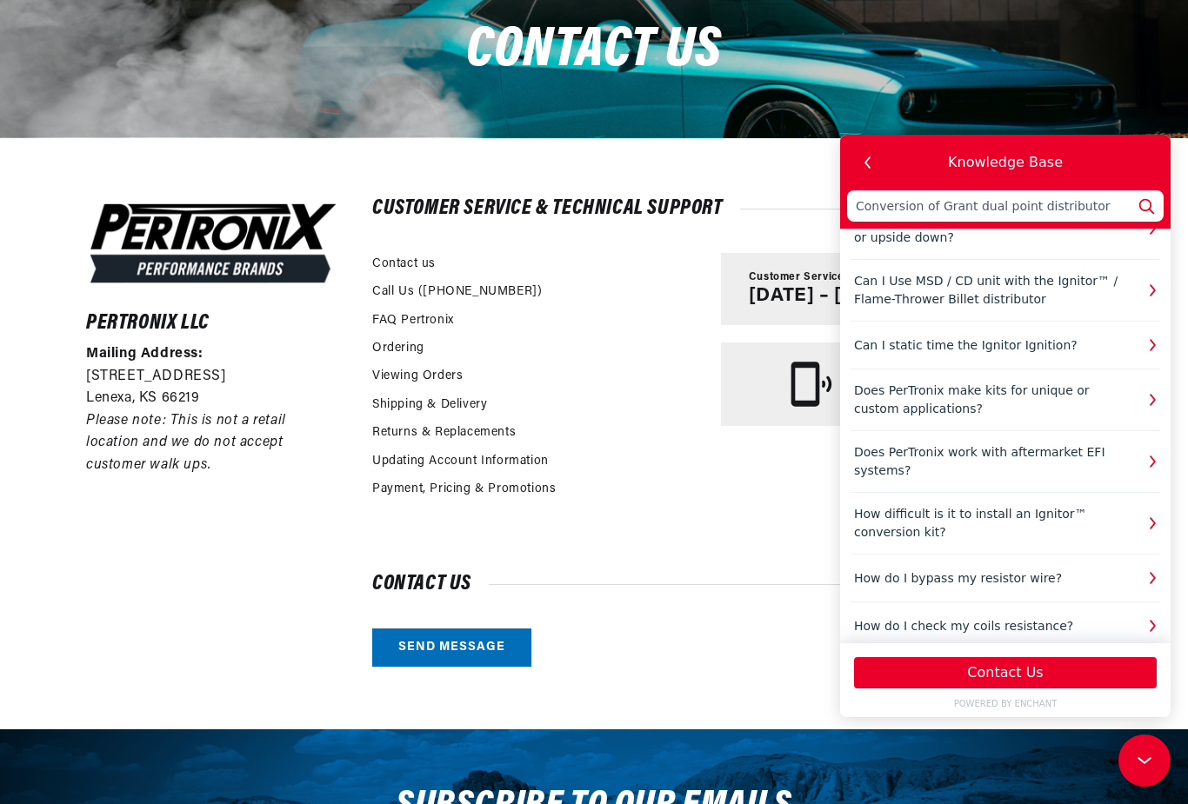
click at [778, 185] on div "Pertronix LLC Mailing Address: 10955 Mill Creek Road Lenexa, KS 66219 Please no…" at bounding box center [594, 433] width 1103 height 592
click at [474, 648] on link "Send message" at bounding box center [451, 648] width 159 height 39
click at [1002, 681] on button "Contact Us" at bounding box center [1005, 672] width 303 height 31
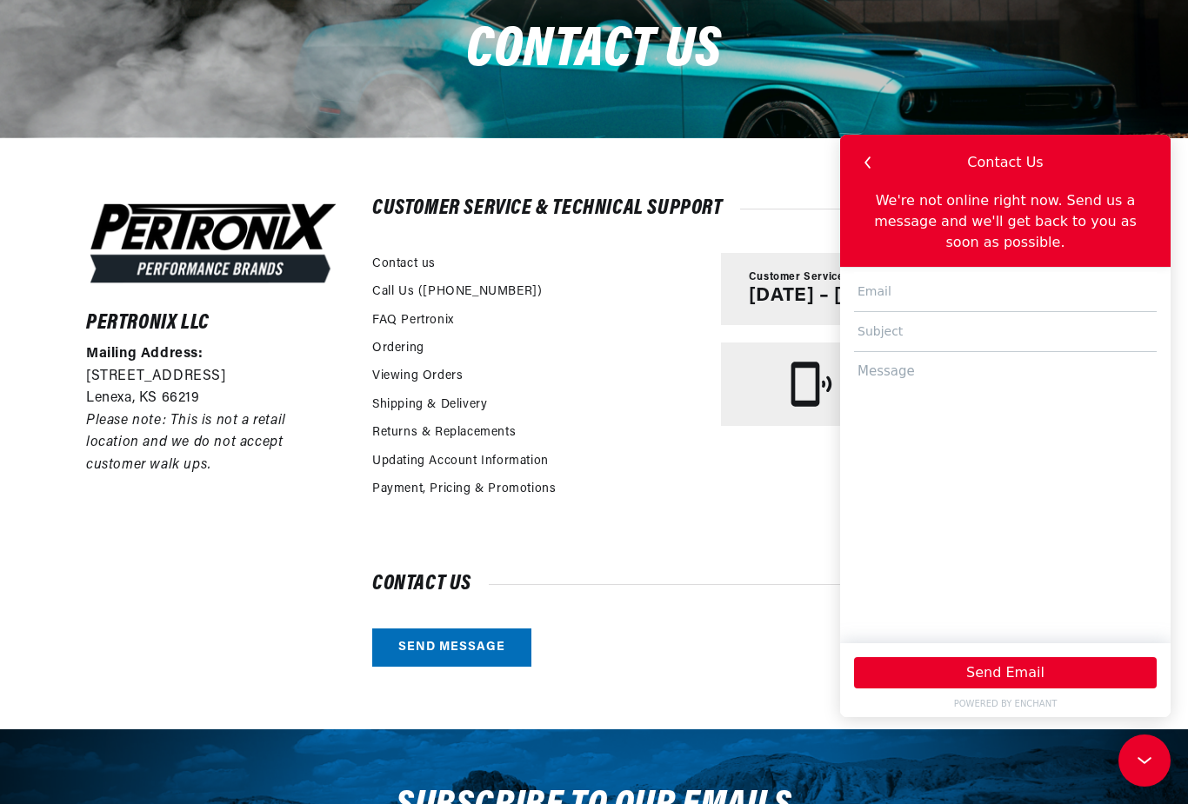
click at [900, 282] on input "text" at bounding box center [1005, 292] width 303 height 40
type input "J"
type input "jweber@golden.net"
click at [920, 333] on input "text" at bounding box center [1005, 332] width 303 height 40
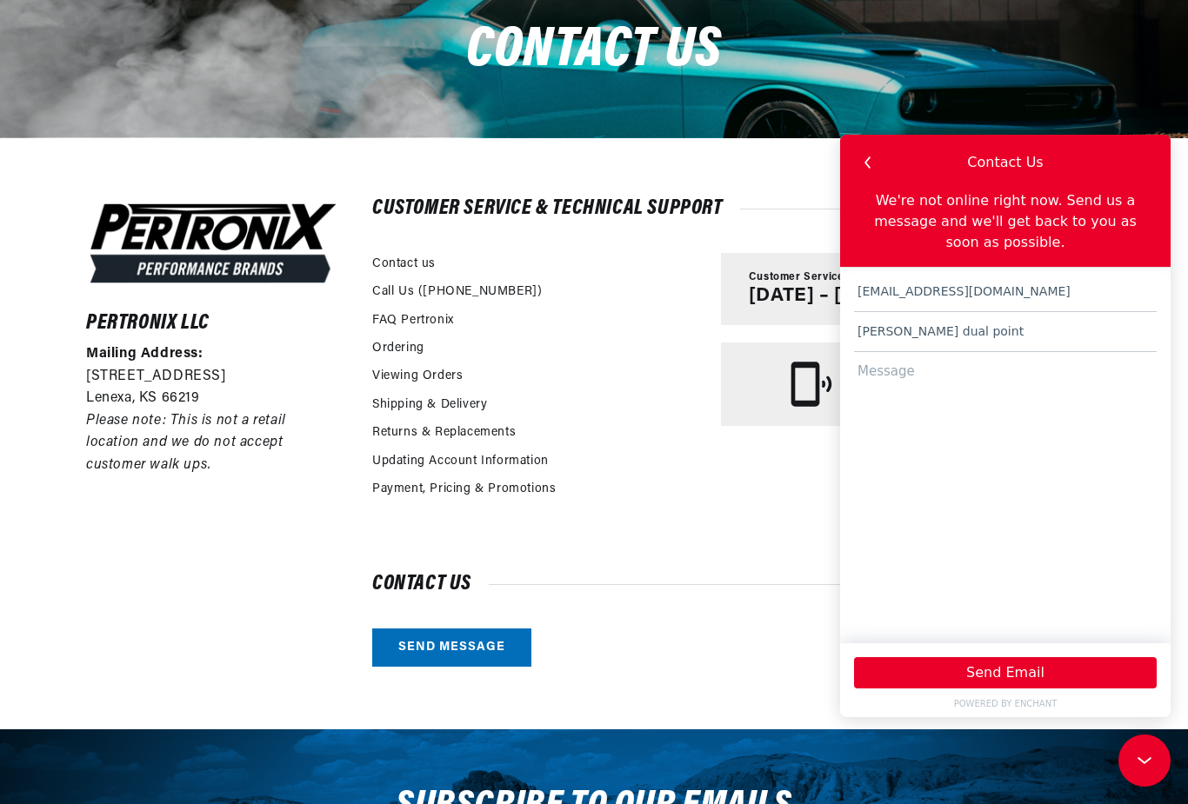
scroll to position [0, 930]
click at [904, 334] on input "Spaulding -grant dual point" at bounding box center [1005, 332] width 303 height 40
click at [1037, 319] on input "Spalding -grant dual point" at bounding box center [1005, 332] width 303 height 40
click at [1031, 331] on input "Scalding -grant dual point" at bounding box center [1005, 332] width 303 height 40
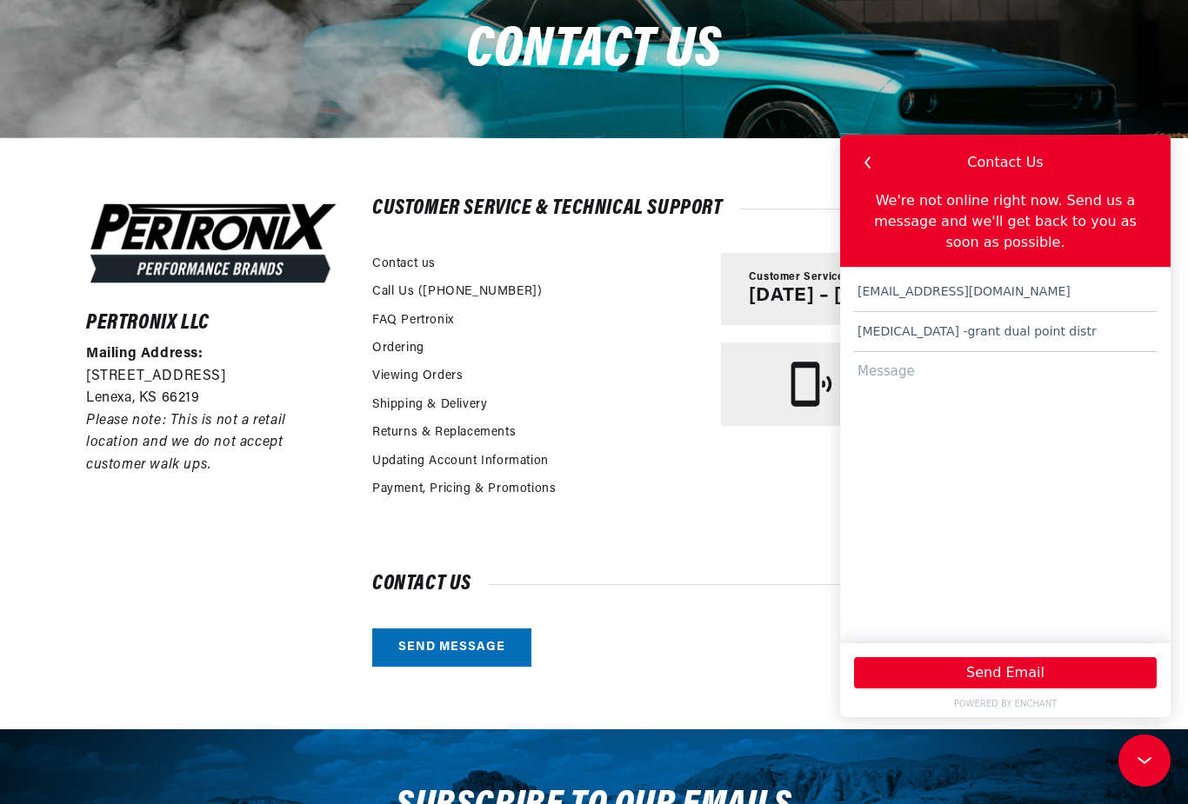
scroll to position [0, 0]
type input "Scalding -grant dual point distributor"
click at [904, 383] on textarea at bounding box center [1005, 489] width 303 height 275
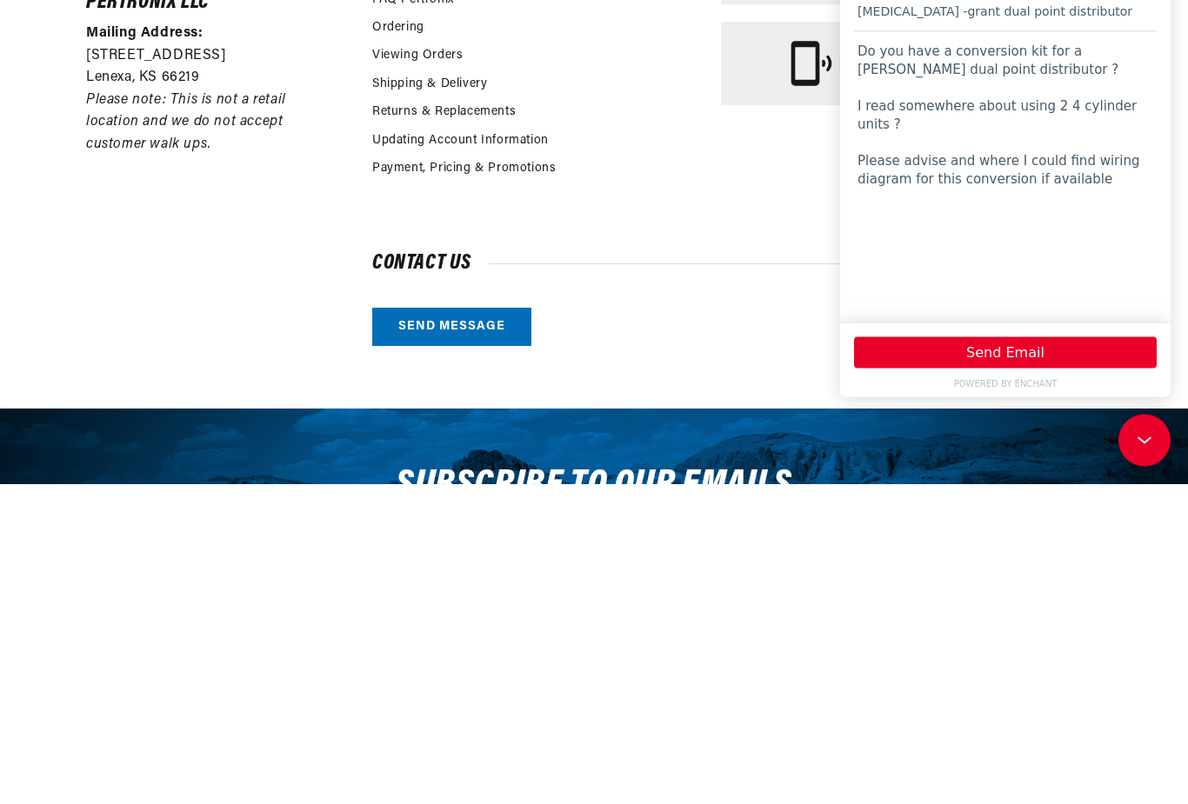
scroll to position [0, 930]
type textarea "Do you have a conversion kit for a Spaulding-grant dual point distributor ? I r…"
click at [1012, 361] on button "Send Email" at bounding box center [1005, 352] width 303 height 31
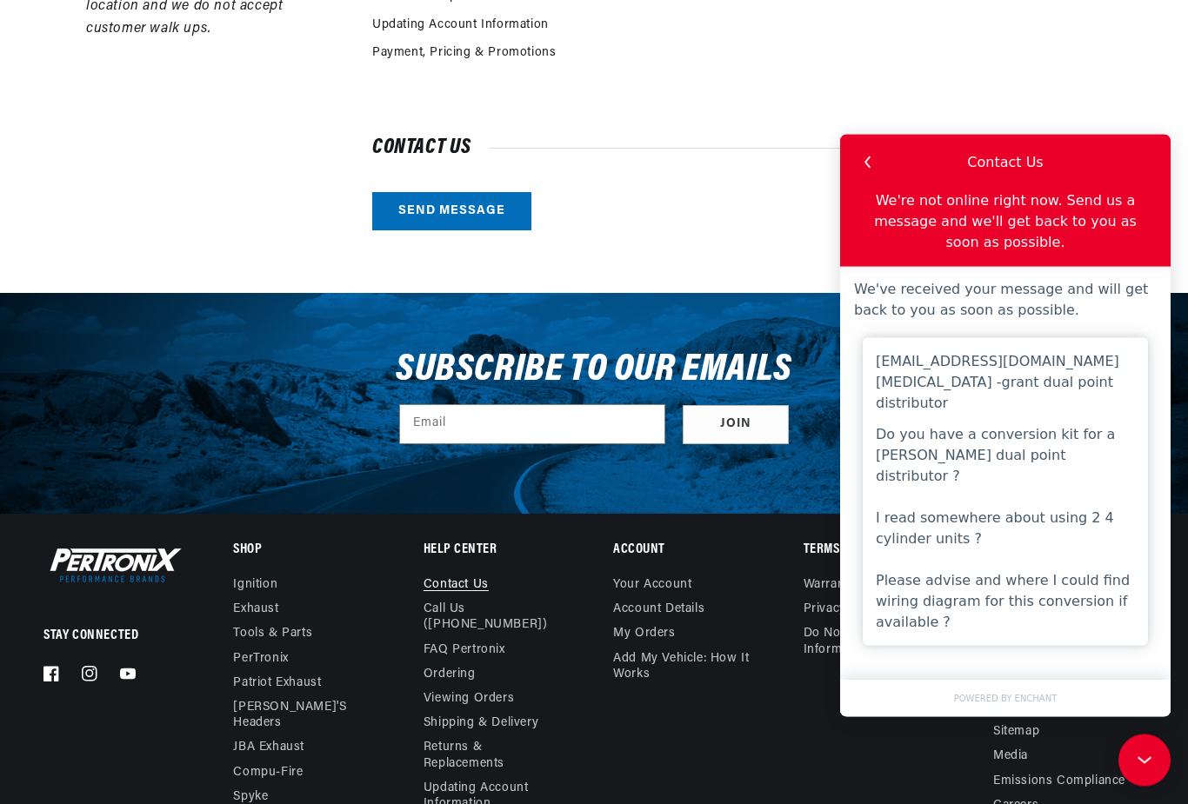
scroll to position [818, 0]
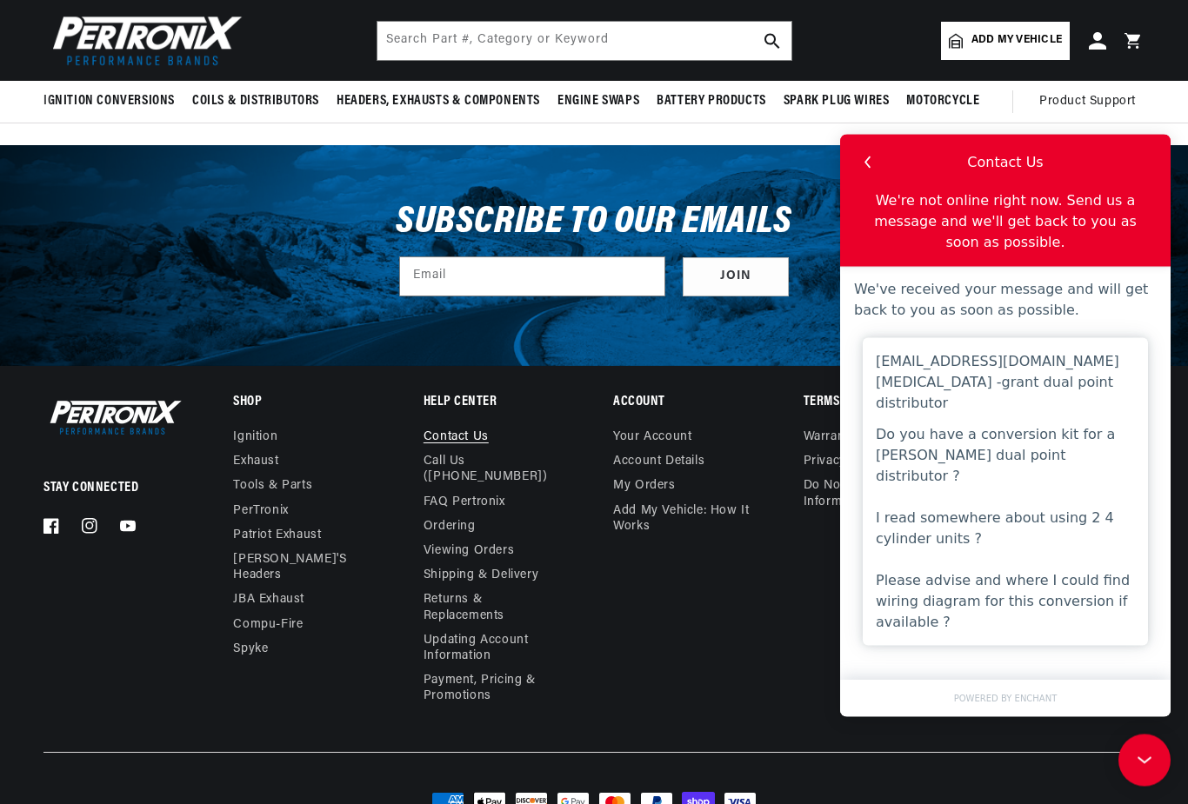
click at [1032, 701] on link "POWERED BY ENCHANT" at bounding box center [1005, 697] width 317 height 13
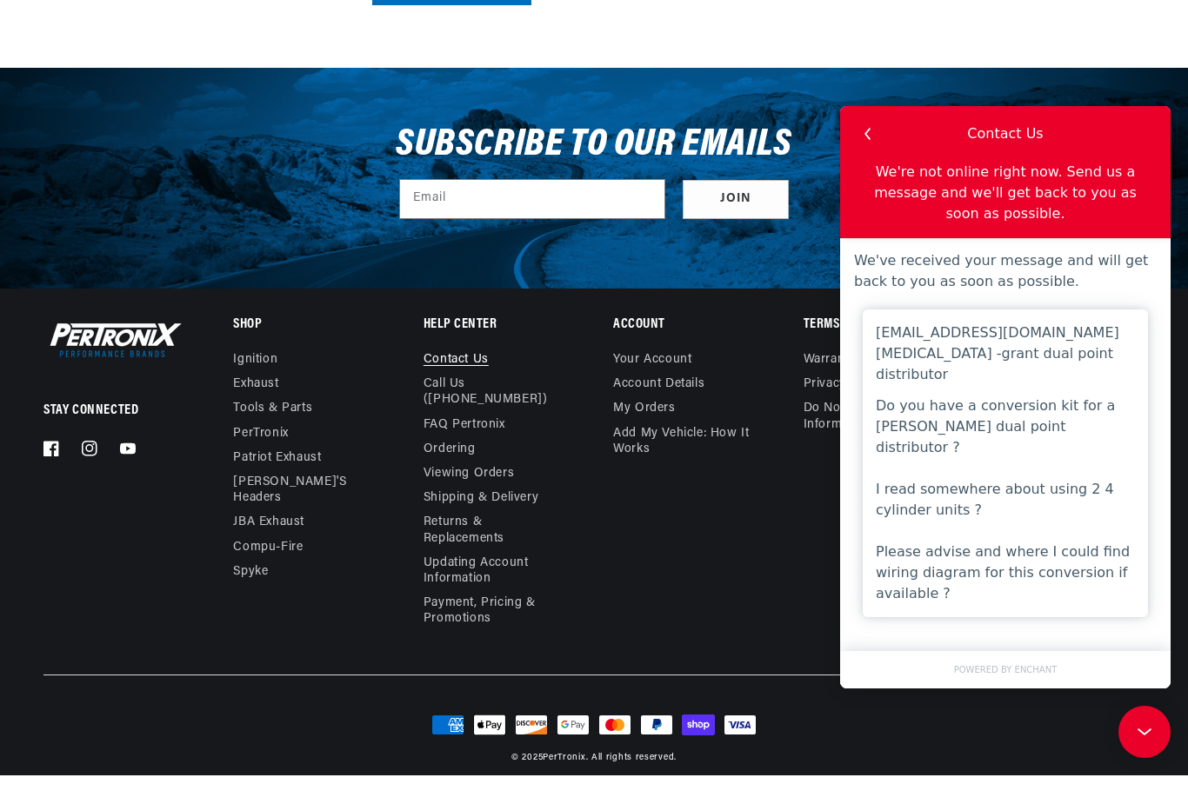
scroll to position [0, 930]
click at [1156, 756] on footer "Stay Connected Facebook Instagram YouTube Shop Ignition Exhaust ." at bounding box center [594, 572] width 1188 height 510
click at [1144, 765] on footer "Stay Connected Facebook Instagram YouTube Shop Ignition Exhaust ." at bounding box center [594, 572] width 1188 height 510
click at [1143, 751] on icon at bounding box center [1144, 732] width 26 height 130
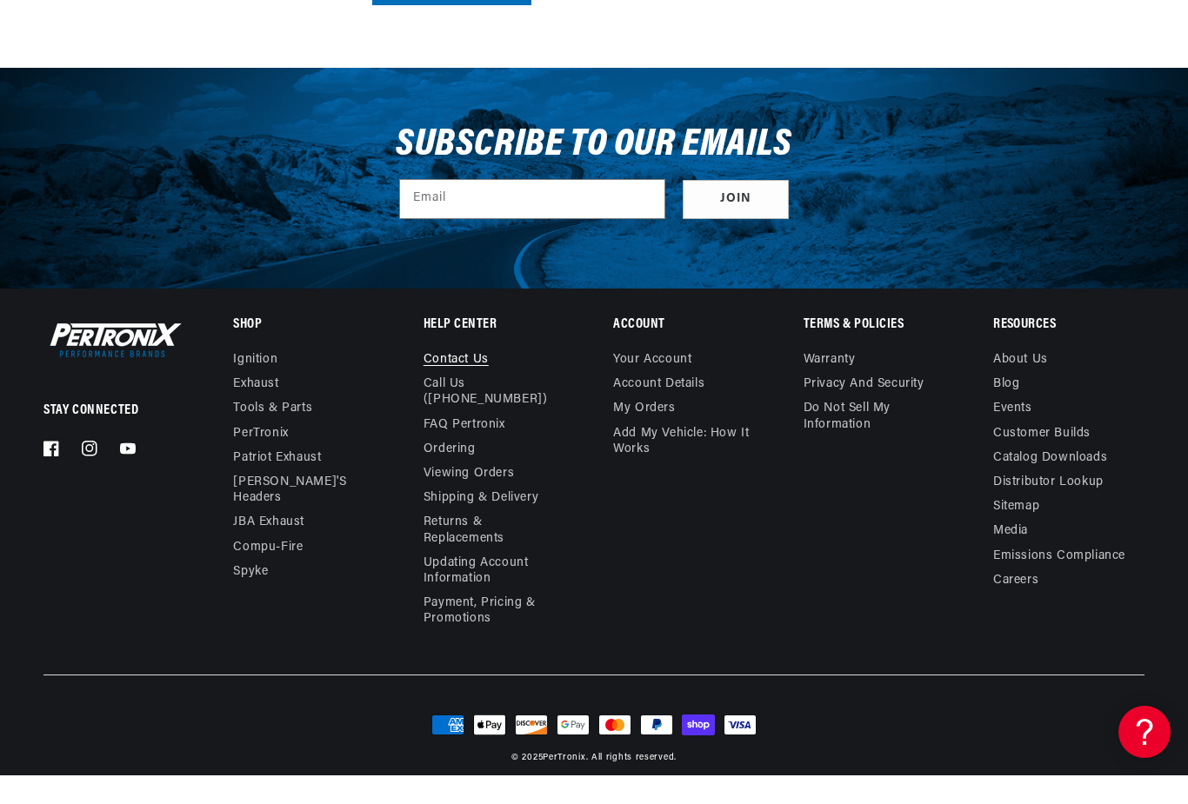
click at [1154, 757] on footer "Stay Connected Facebook Instagram YouTube Shop Ignition Exhaust ." at bounding box center [594, 572] width 1188 height 510
click at [1159, 771] on footer "Stay Connected Facebook Instagram YouTube Shop Ignition Exhaust ." at bounding box center [594, 572] width 1188 height 510
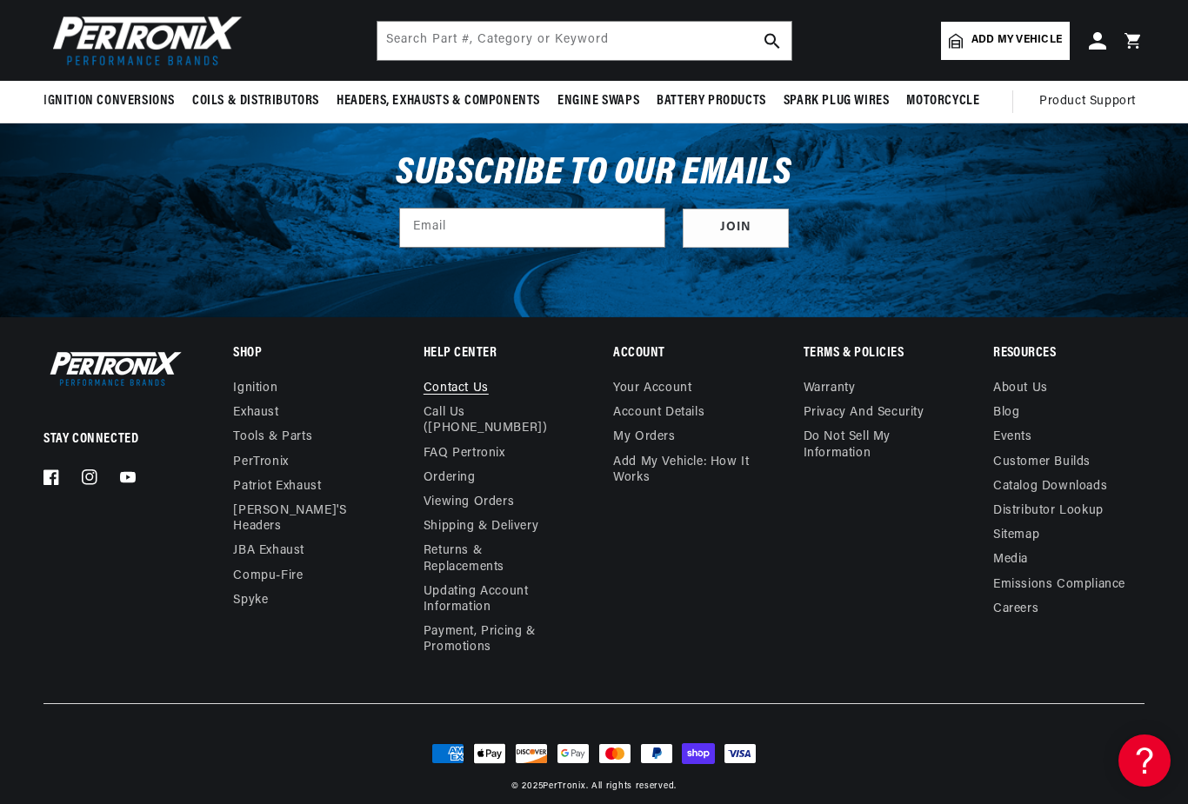
scroll to position [0, 0]
click at [1134, 773] on icon at bounding box center [1144, 761] width 26 height 130
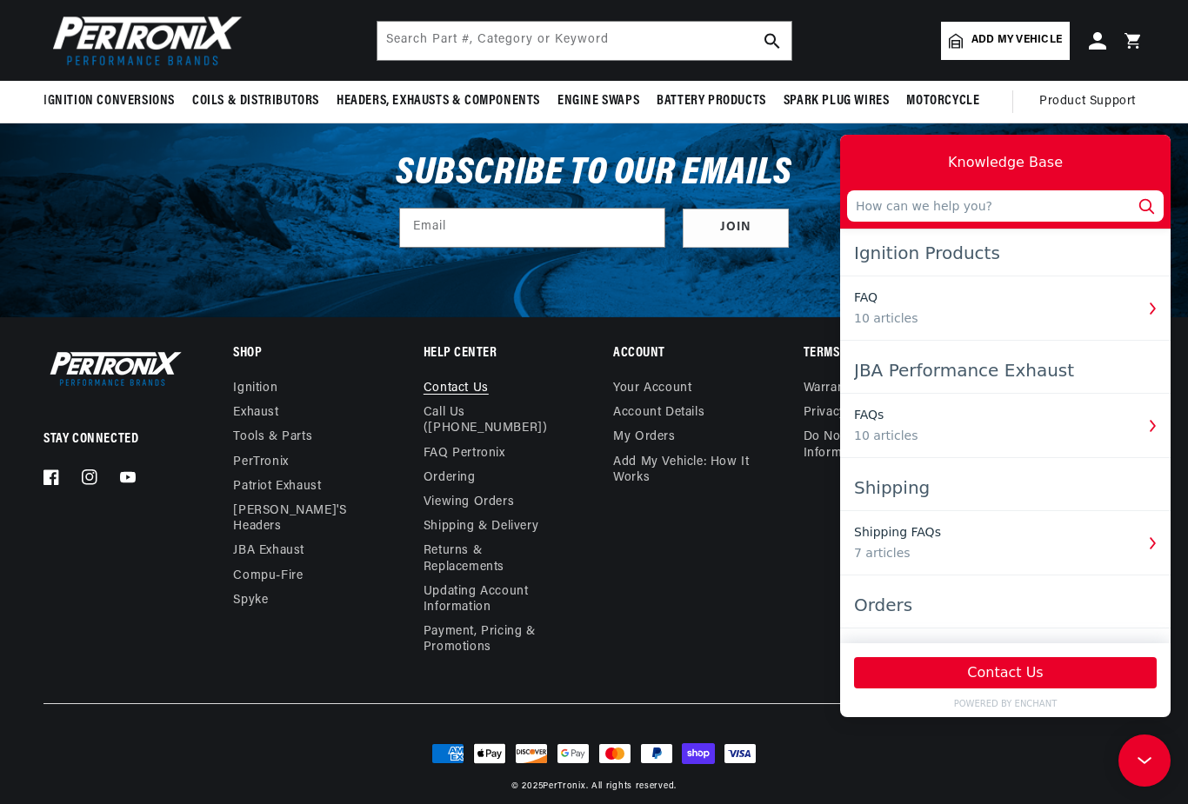
scroll to position [0, 930]
click at [1006, 672] on button "Contact Us" at bounding box center [1005, 672] width 303 height 31
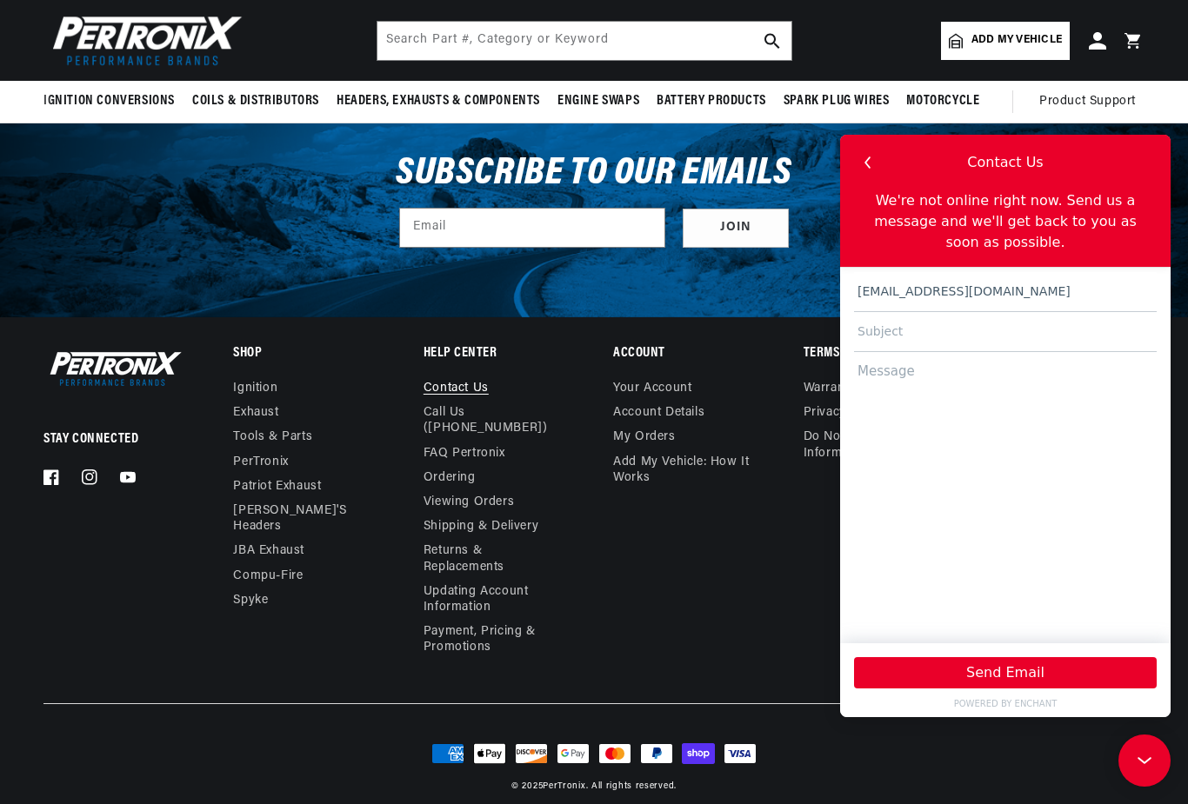
scroll to position [0, 1860]
click at [903, 339] on input "text" at bounding box center [1005, 332] width 303 height 40
type input "Spalding-grant d istributor conversion"
click at [958, 368] on textarea at bounding box center [1005, 489] width 303 height 275
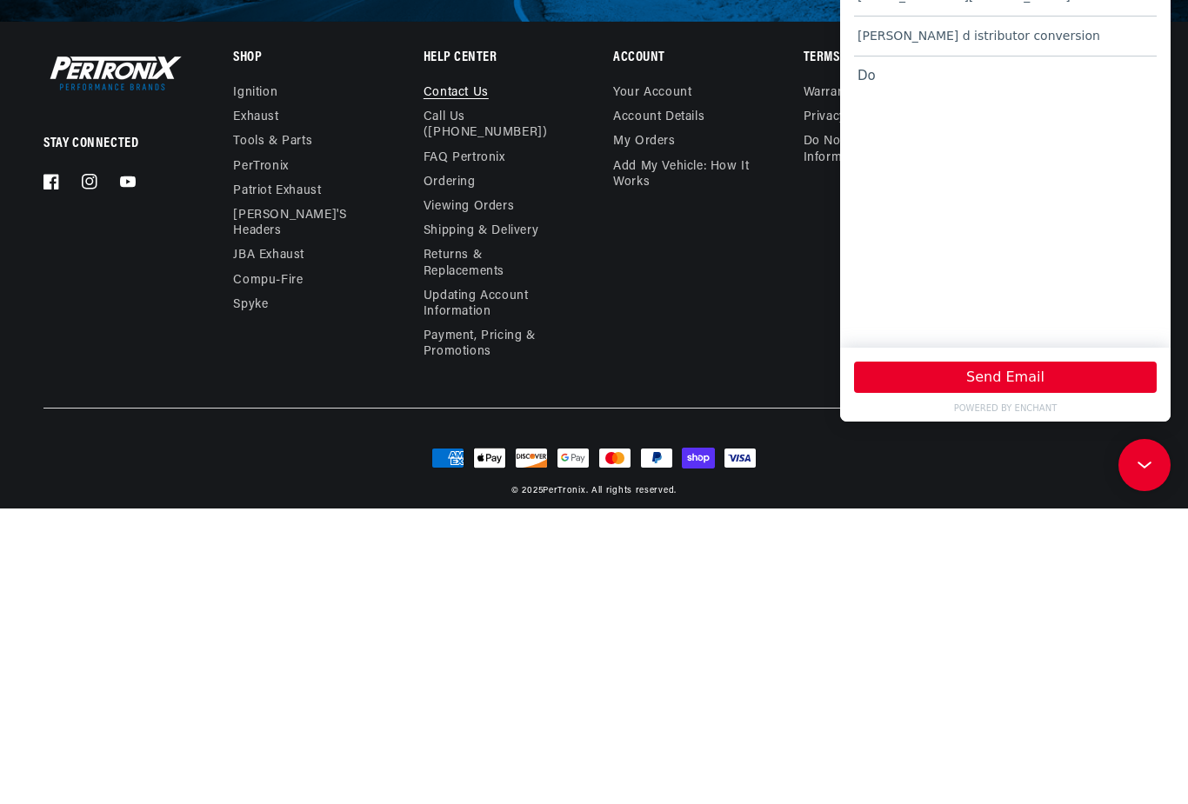
scroll to position [0, 1860]
type textarea "Do you"
click at [1097, 31] on input "Spalding-grant d istributor conversion" at bounding box center [1005, 37] width 303 height 40
click at [959, 42] on input "Spalding-grant d istributor conversion" at bounding box center [1005, 37] width 303 height 40
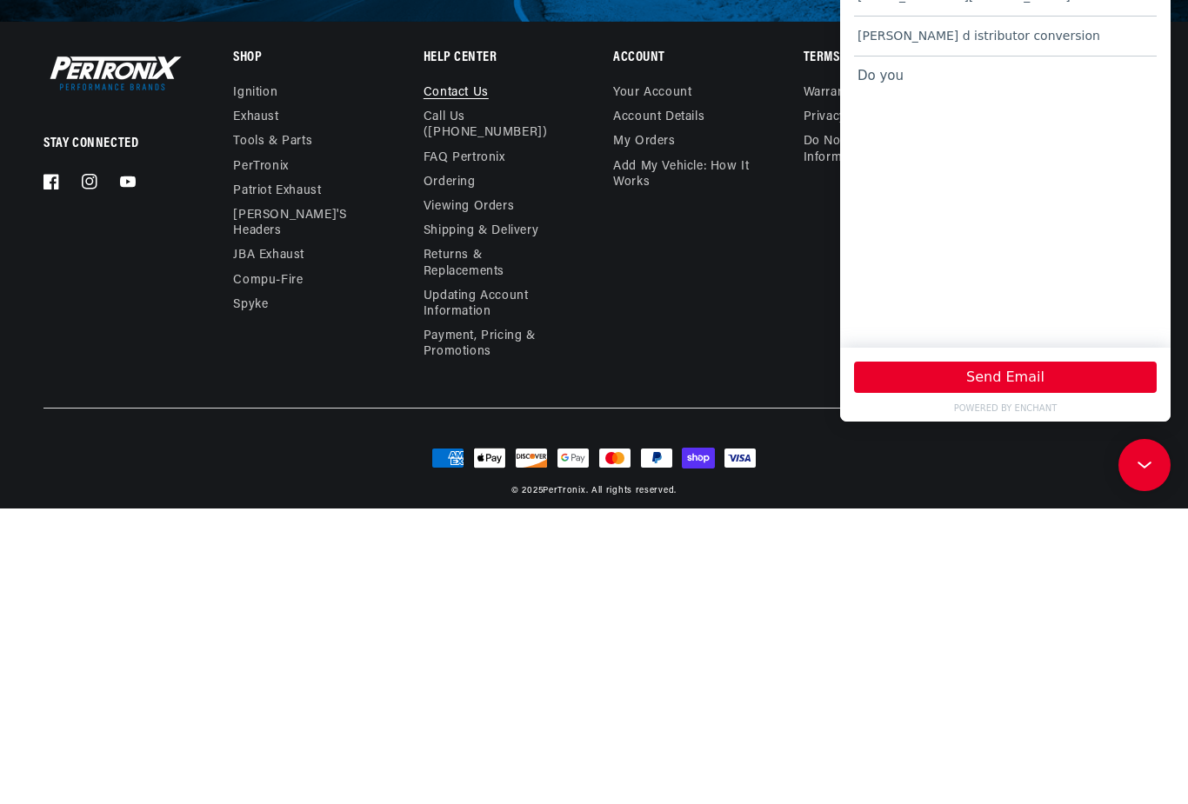
click at [1101, 27] on input "Spalding-grant d istributor conversion" at bounding box center [1005, 37] width 303 height 40
click at [984, 40] on input "Spalding-grant Douala point conversion" at bounding box center [1005, 37] width 303 height 40
type input "Spalding-grant dual point conversion"
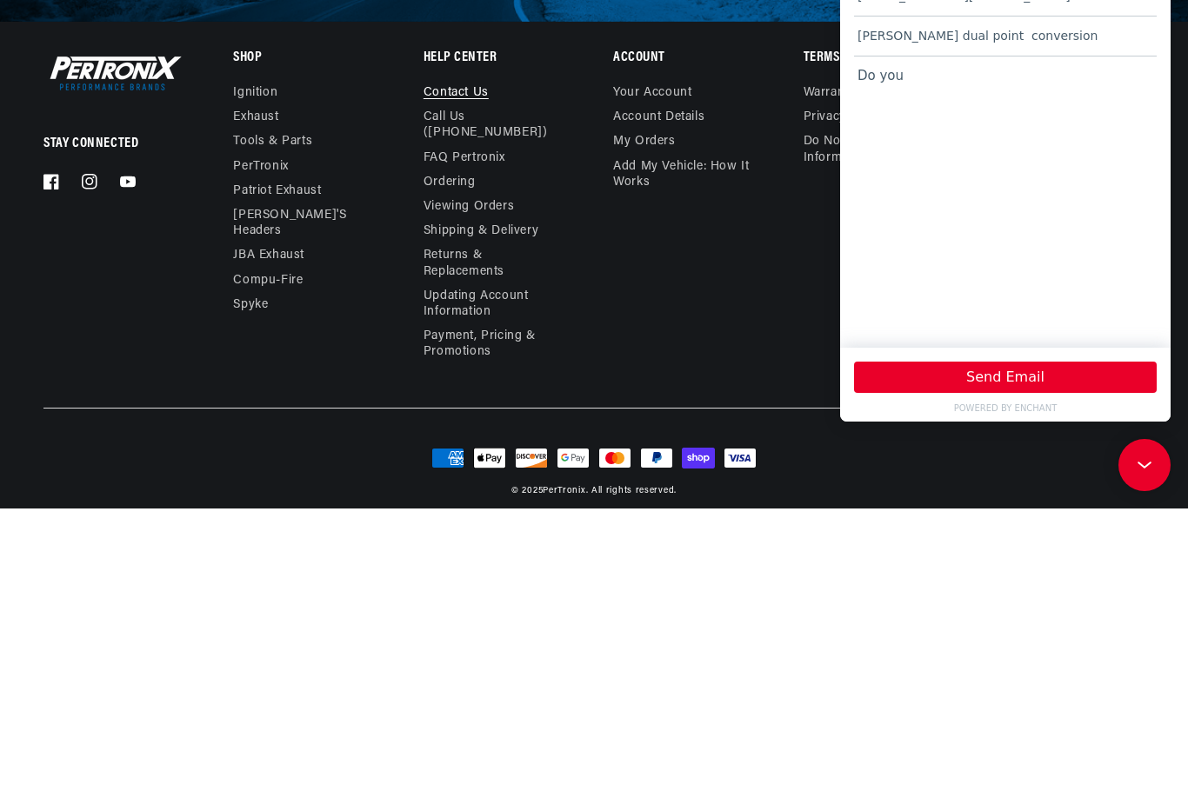
click at [928, 92] on textarea "Do you" at bounding box center [1005, 194] width 303 height 275
type textarea "Do you offer a kit for converting this distributor ?"
click at [1005, 380] on button "Send Email" at bounding box center [1005, 377] width 303 height 31
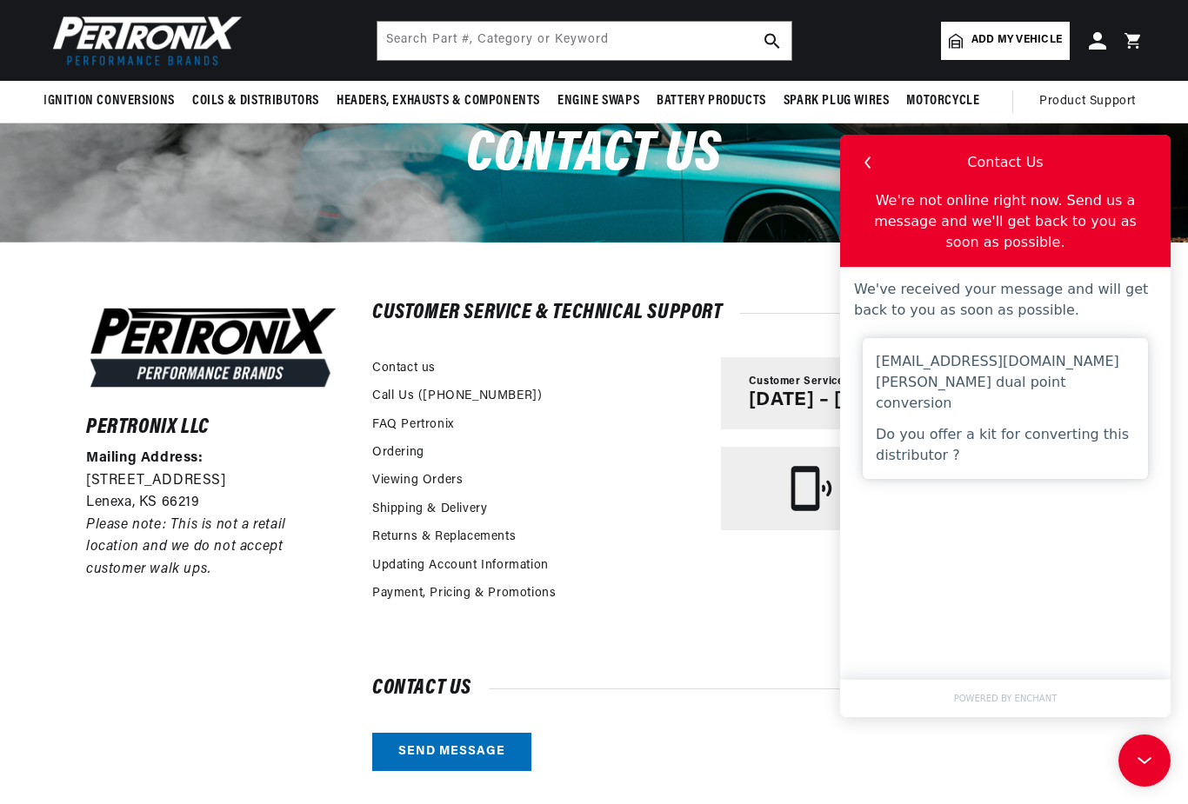
scroll to position [130, 0]
